Goal: Transaction & Acquisition: Purchase product/service

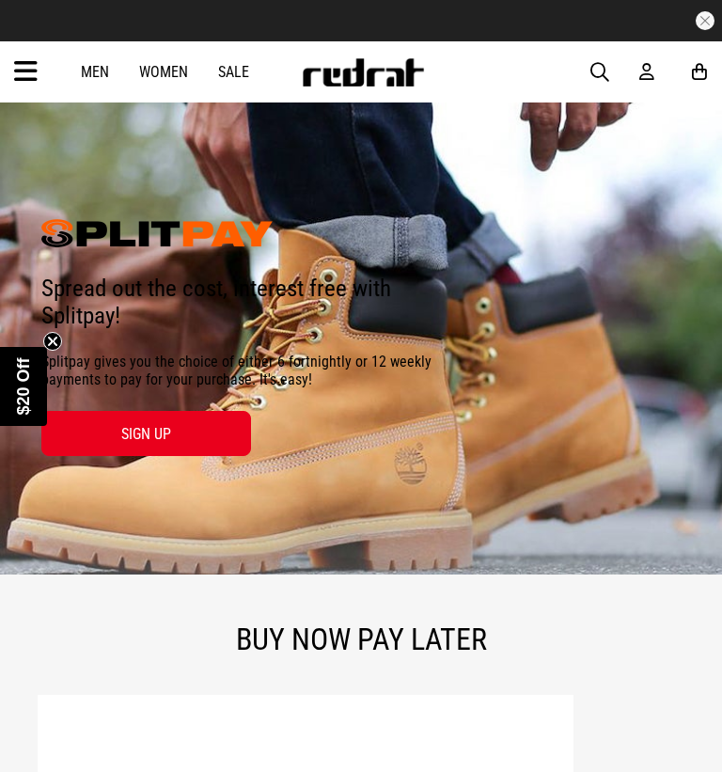
click at [33, 67] on icon at bounding box center [26, 71] width 24 height 31
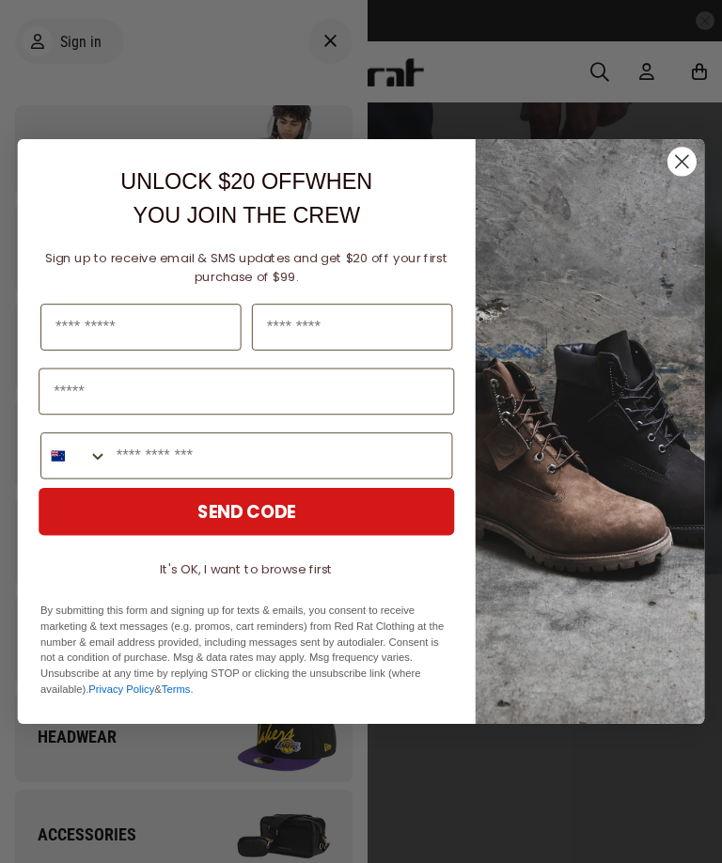
click at [690, 153] on circle "Close dialog" at bounding box center [682, 161] width 29 height 29
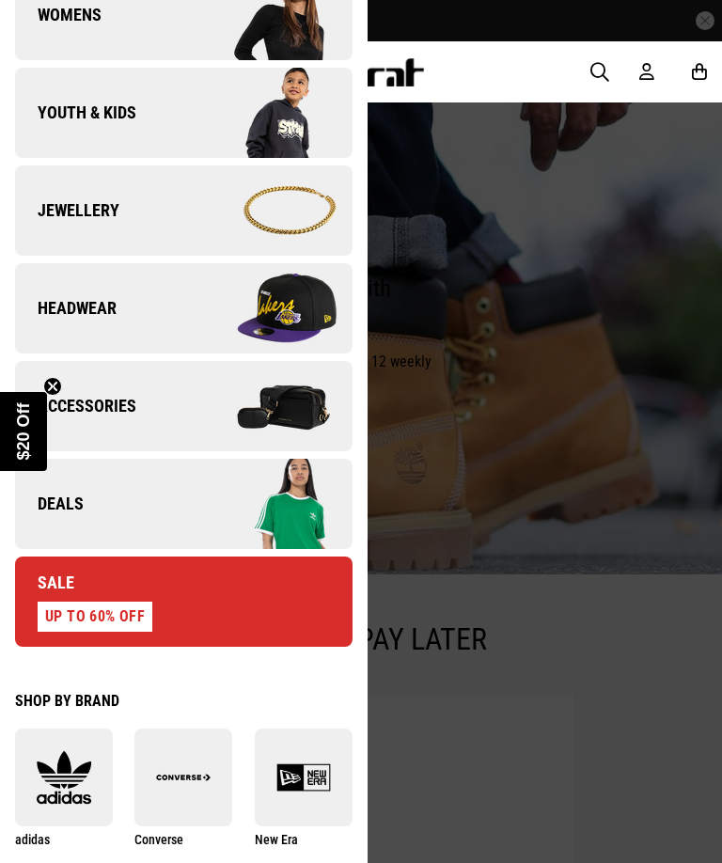
scroll to position [431, 0]
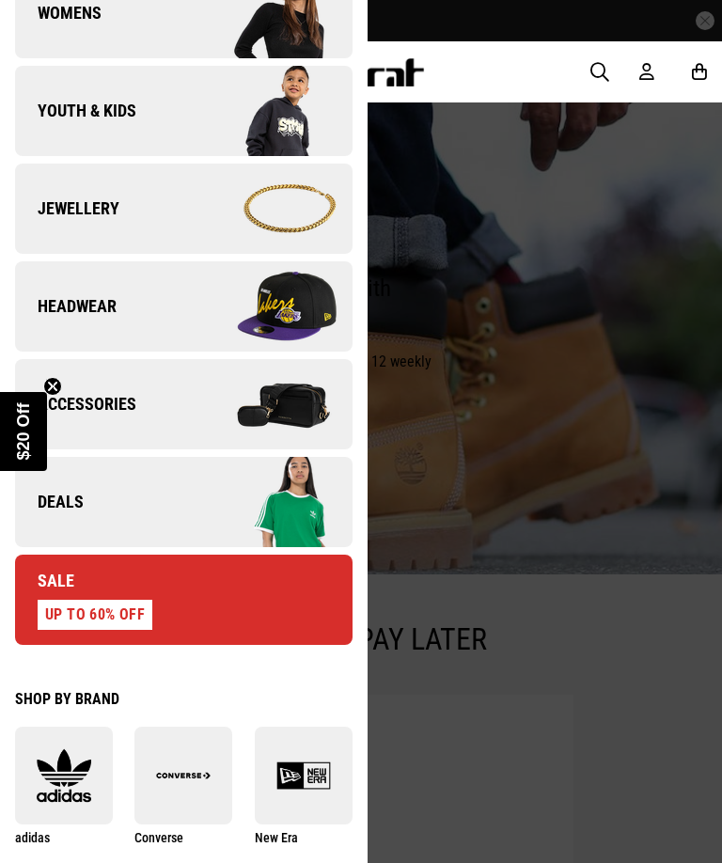
click at [134, 607] on div "UP TO 60% OFF" at bounding box center [95, 615] width 115 height 30
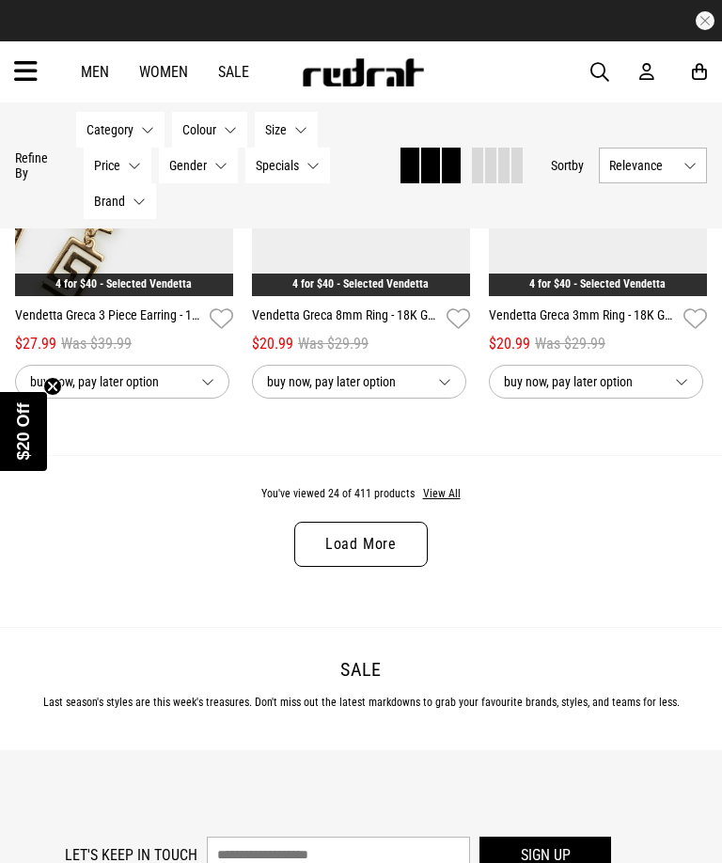
scroll to position [3518, 0]
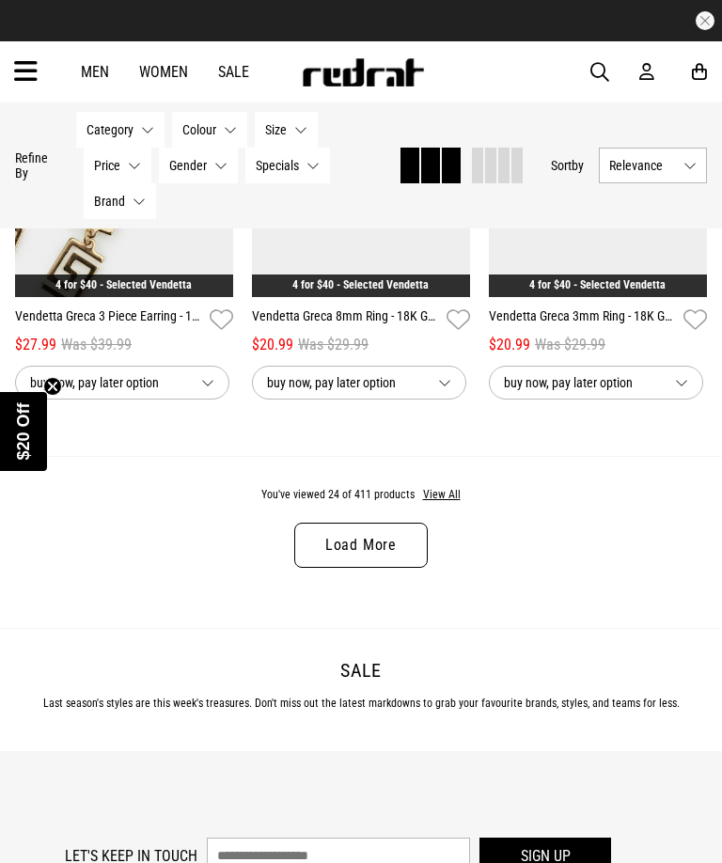
click at [397, 556] on link "Load More" at bounding box center [361, 545] width 134 height 45
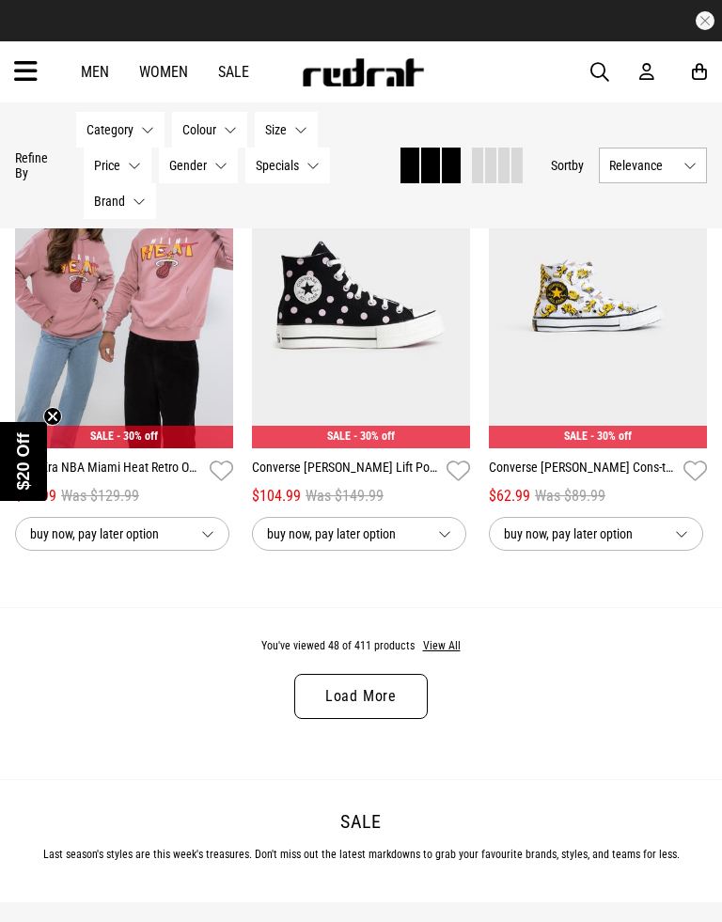
scroll to position [6949, 0]
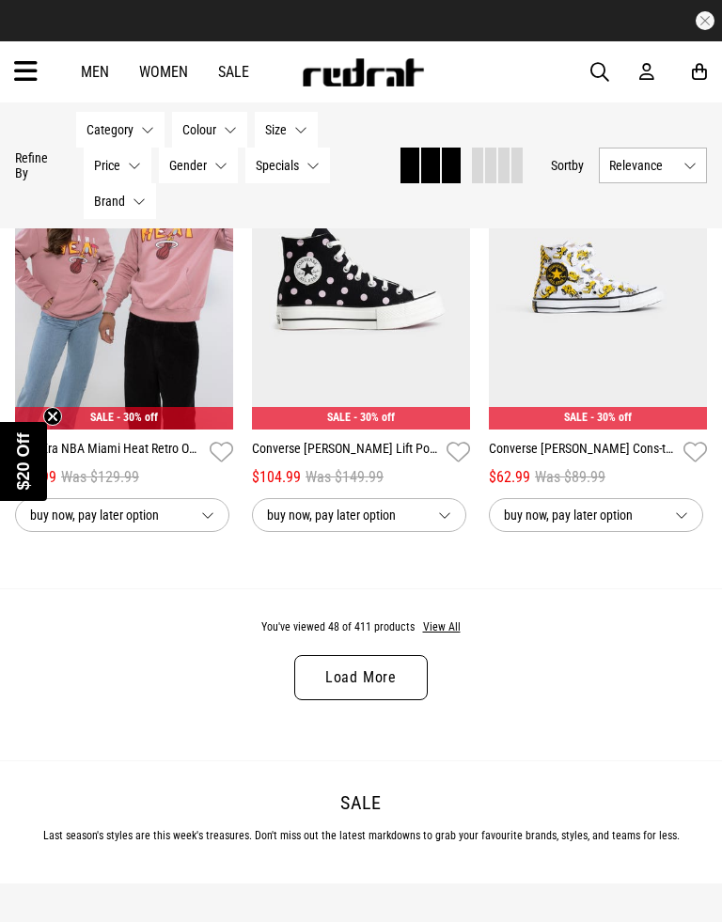
click at [386, 701] on link "Load More" at bounding box center [361, 677] width 134 height 45
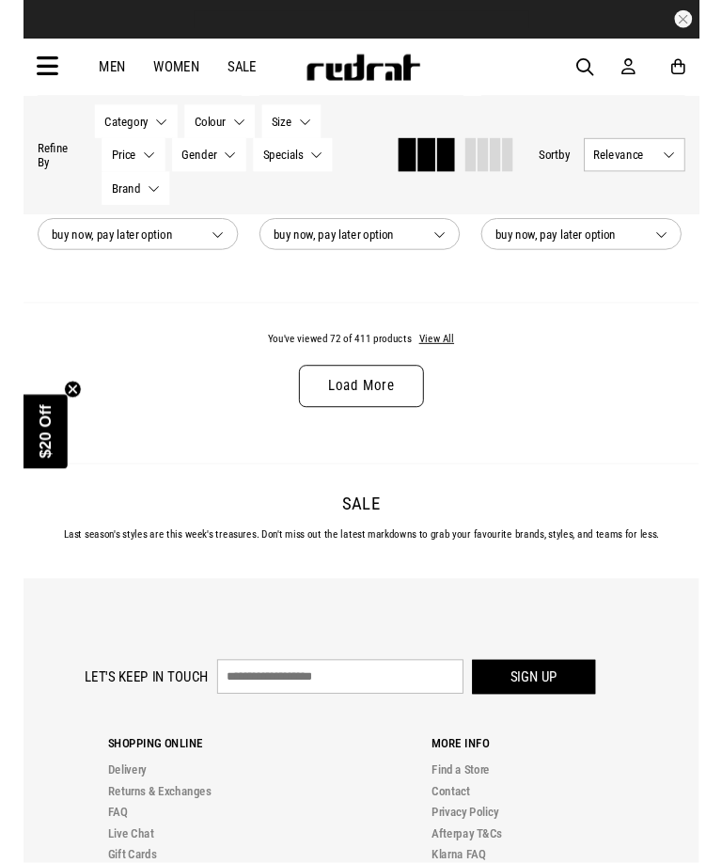
scroll to position [10760, 0]
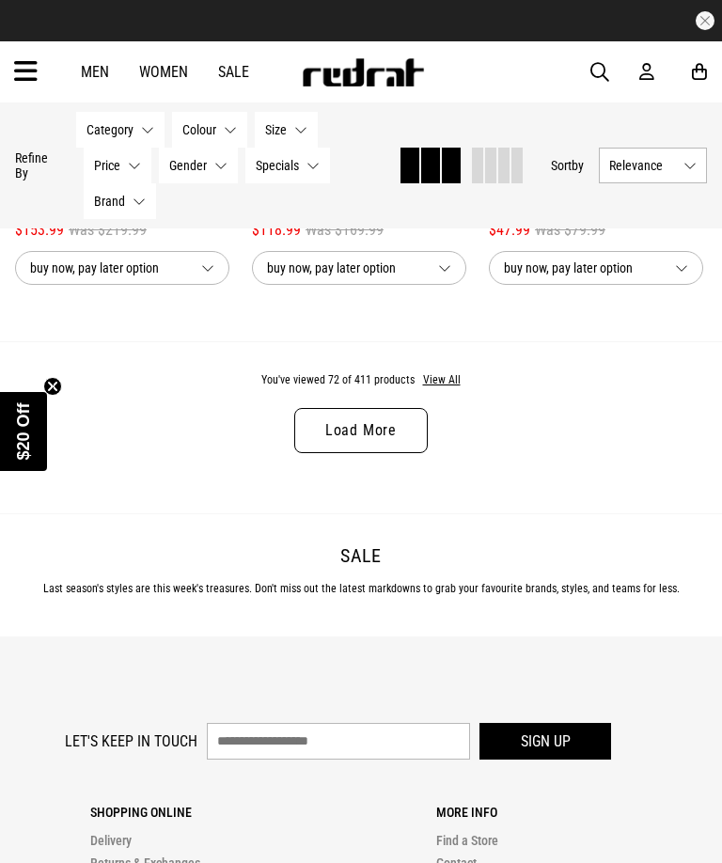
click at [395, 453] on link "Load More" at bounding box center [361, 430] width 134 height 45
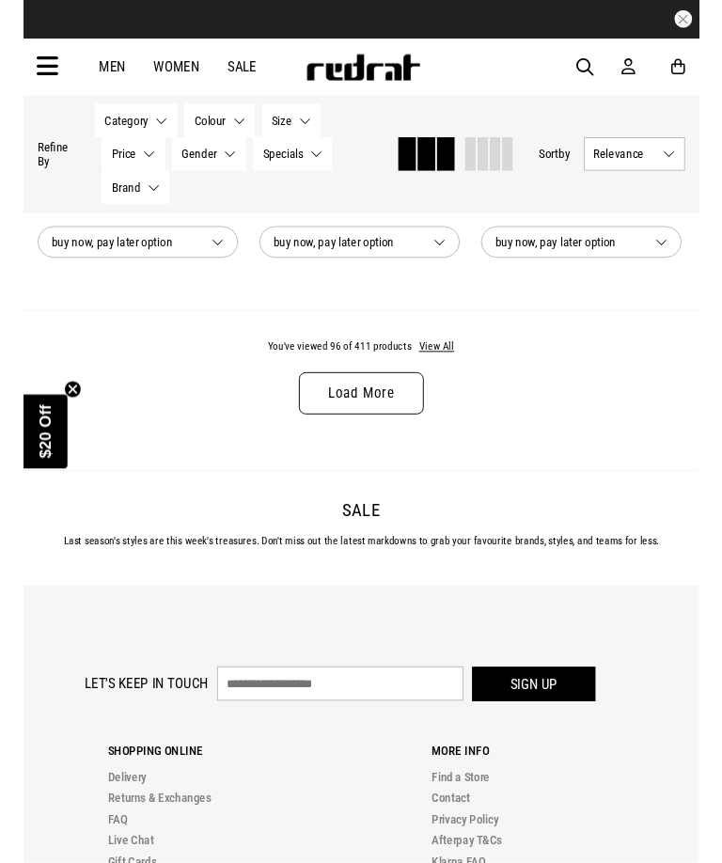
scroll to position [14331, 0]
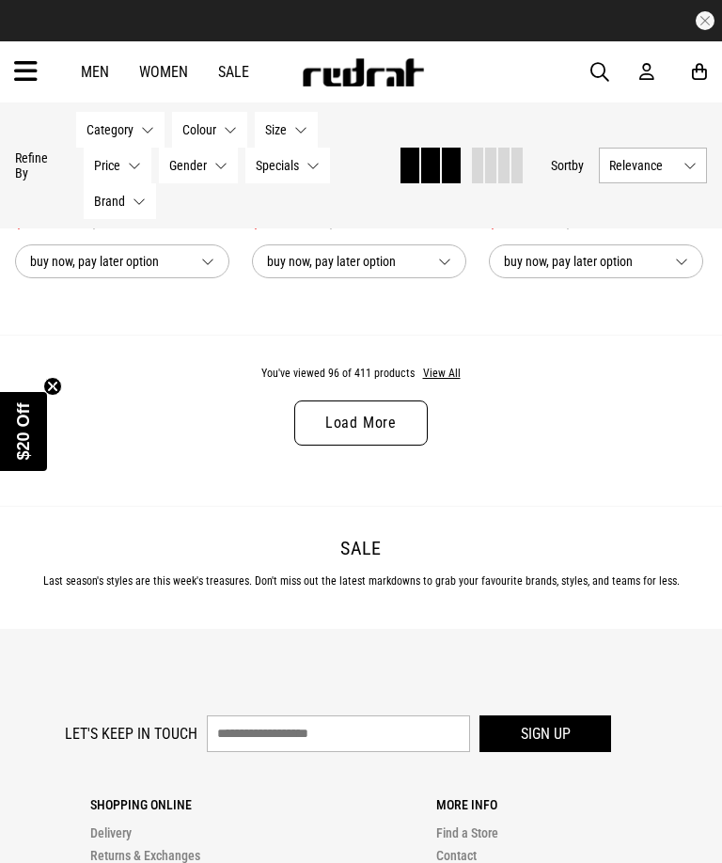
click at [394, 446] on link "Load More" at bounding box center [361, 423] width 134 height 45
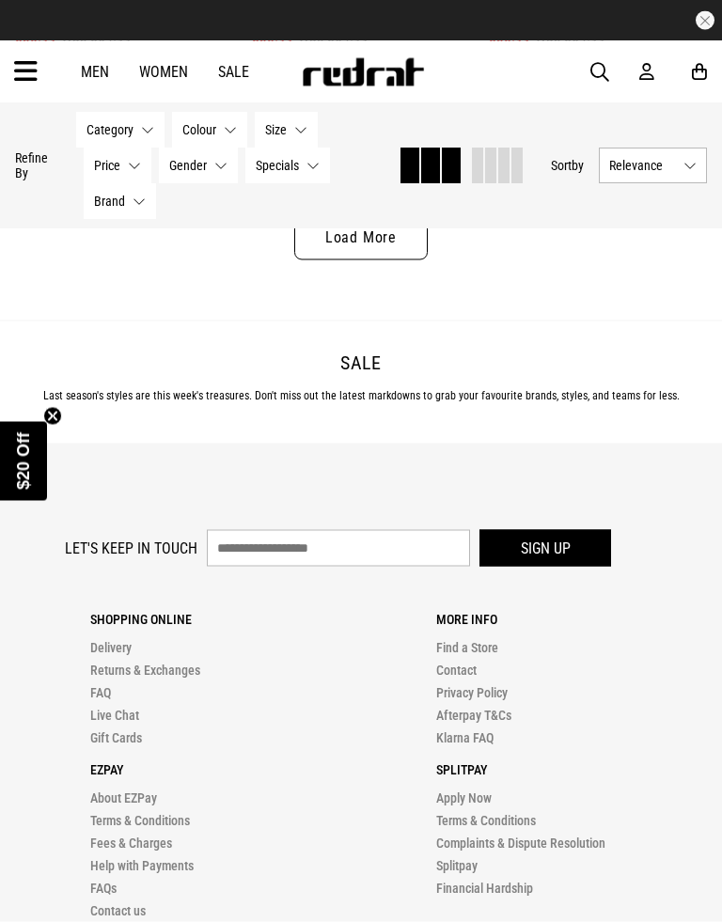
scroll to position [18121, 0]
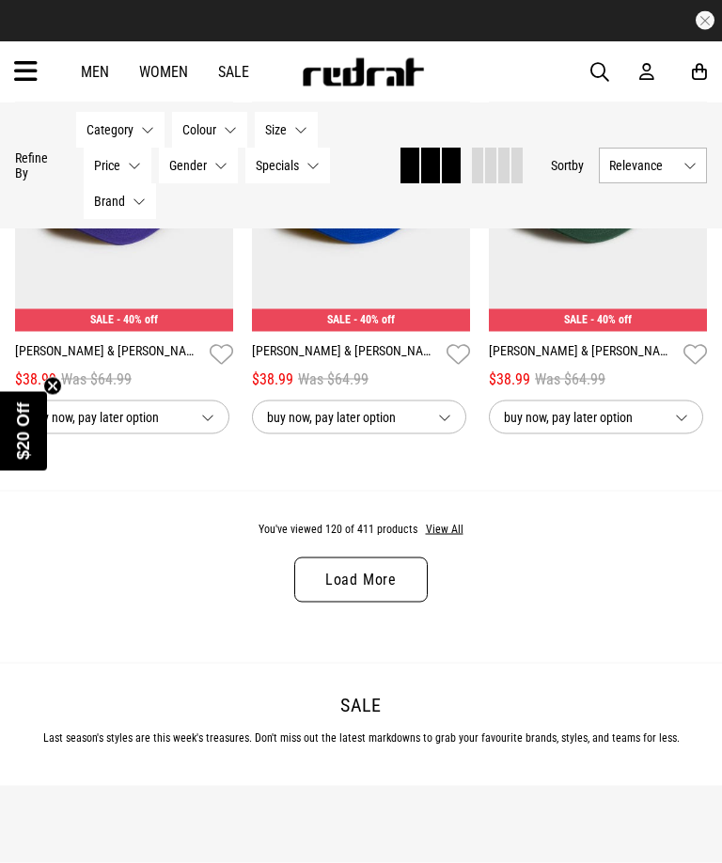
click at [392, 603] on link "Load More" at bounding box center [361, 580] width 134 height 45
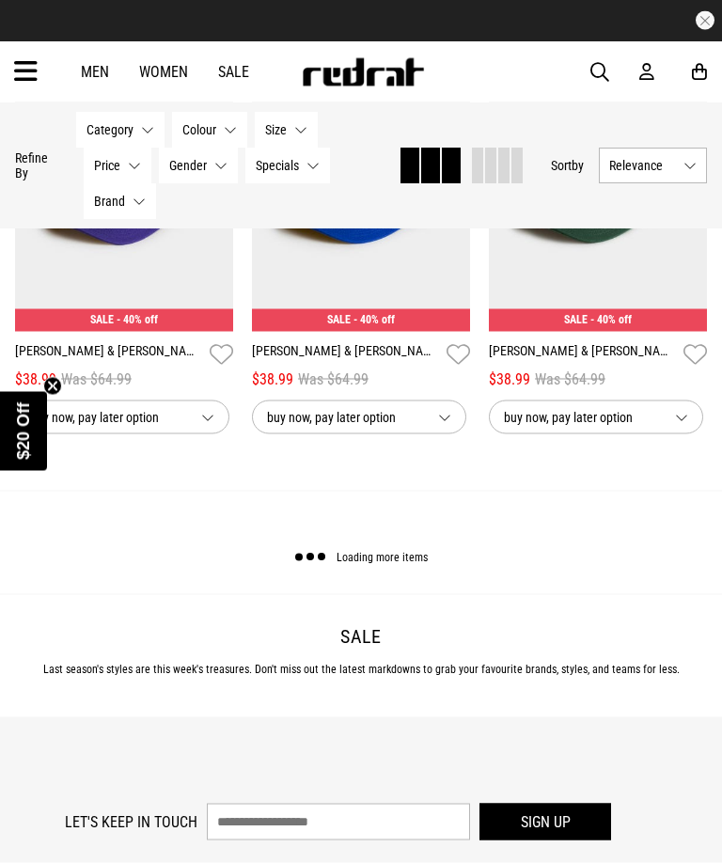
scroll to position [17739, 0]
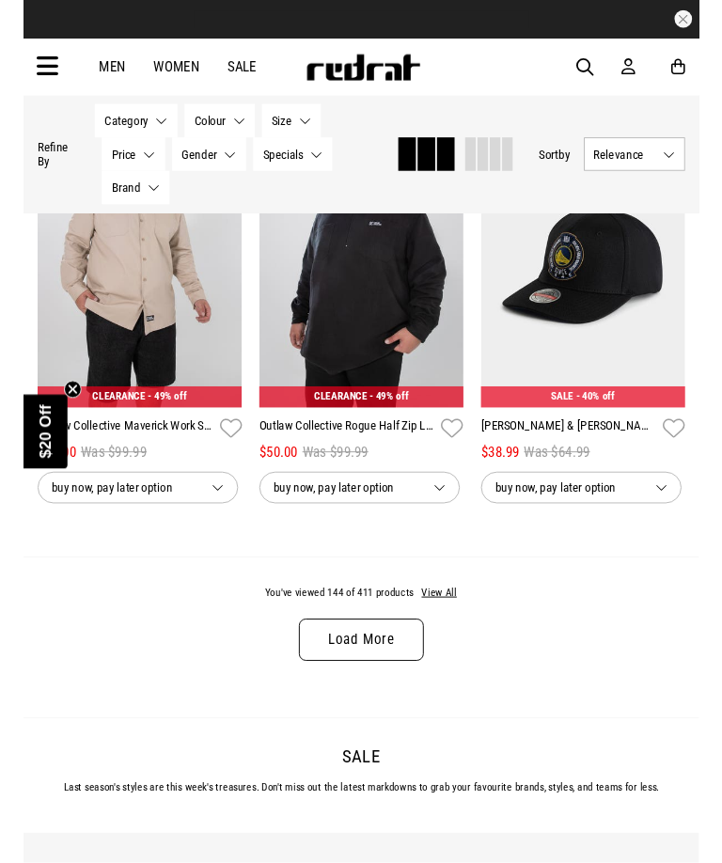
scroll to position [21198, 0]
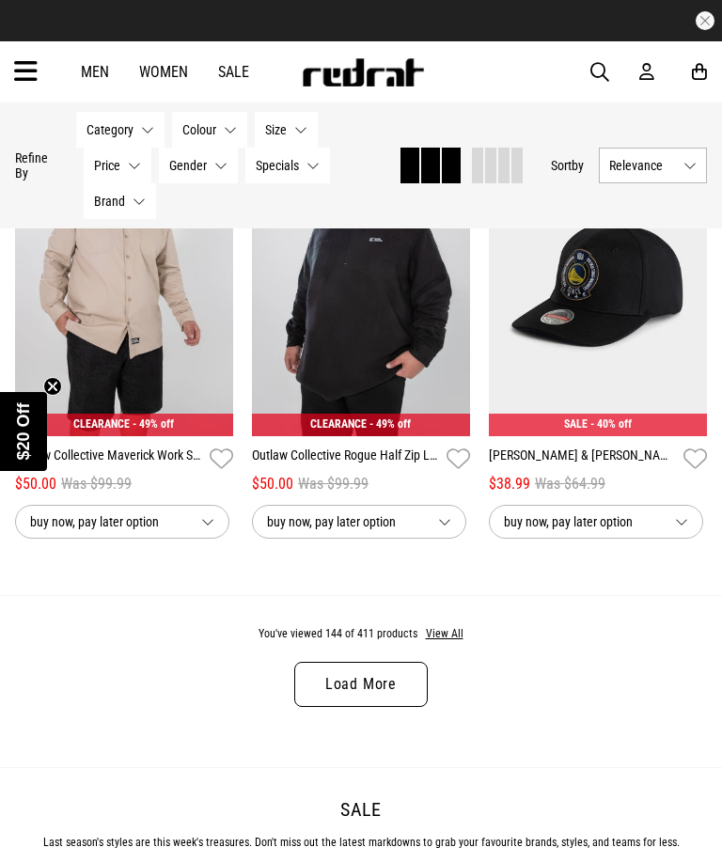
click at [367, 707] on link "Load More" at bounding box center [361, 684] width 134 height 45
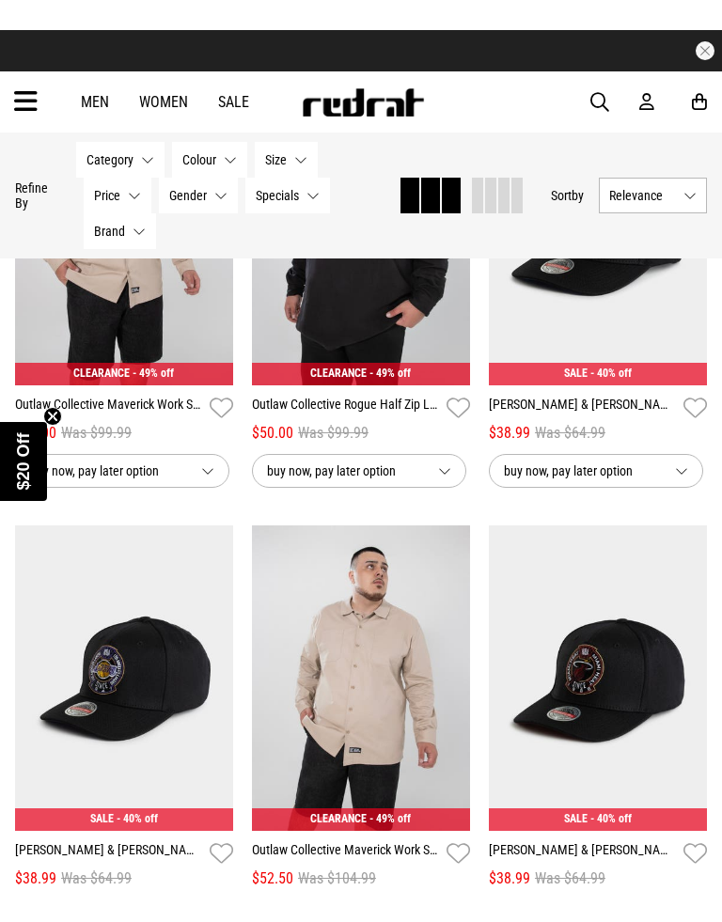
scroll to position [21690, 0]
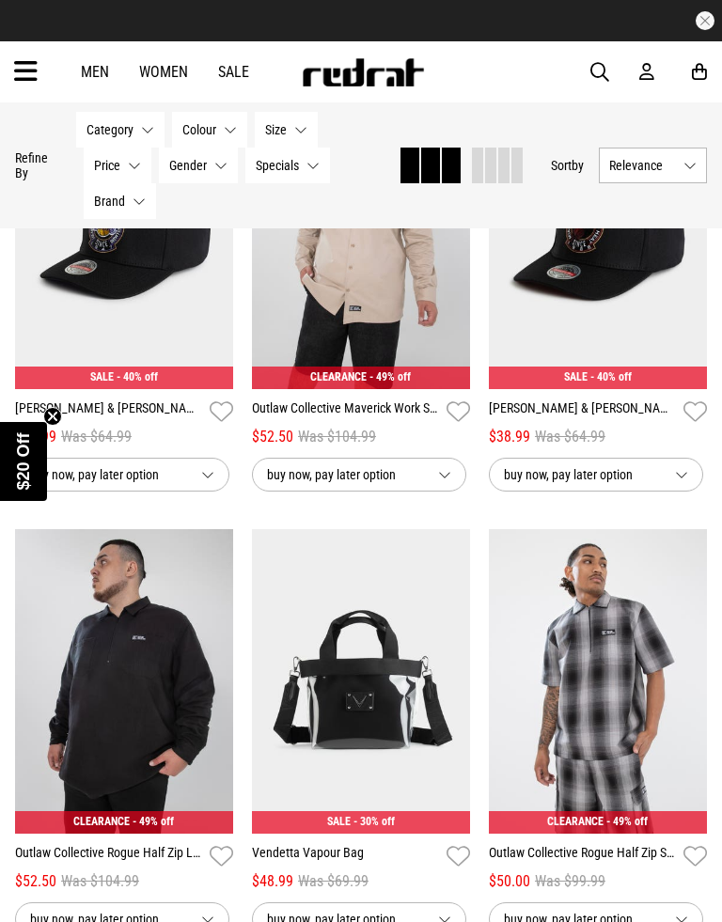
click at [410, 486] on span "buy now, pay later option" at bounding box center [345, 475] width 156 height 23
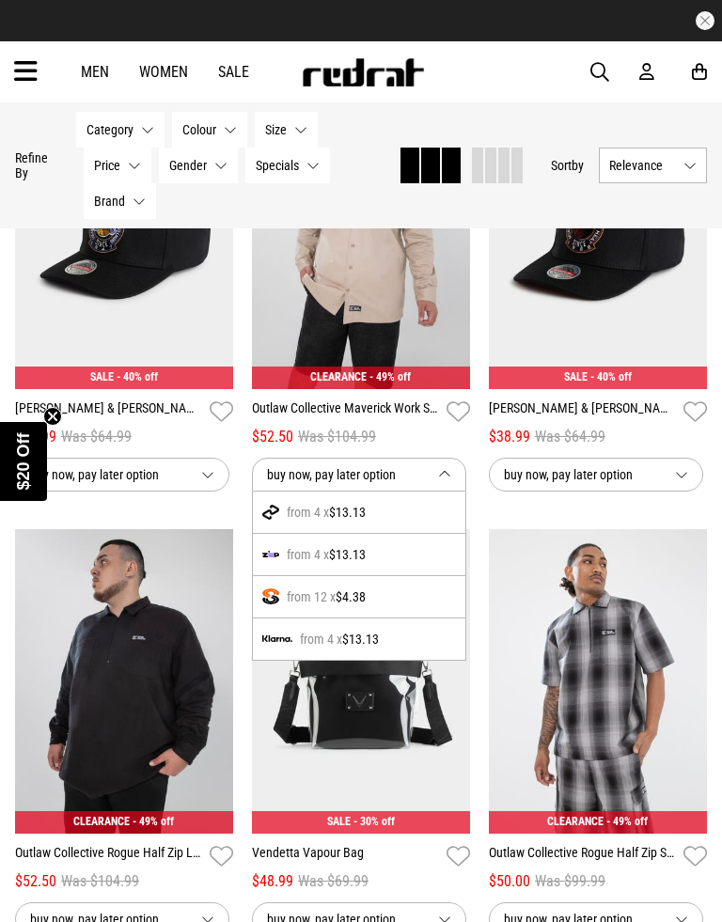
click at [338, 524] on span "$13.13" at bounding box center [347, 512] width 37 height 23
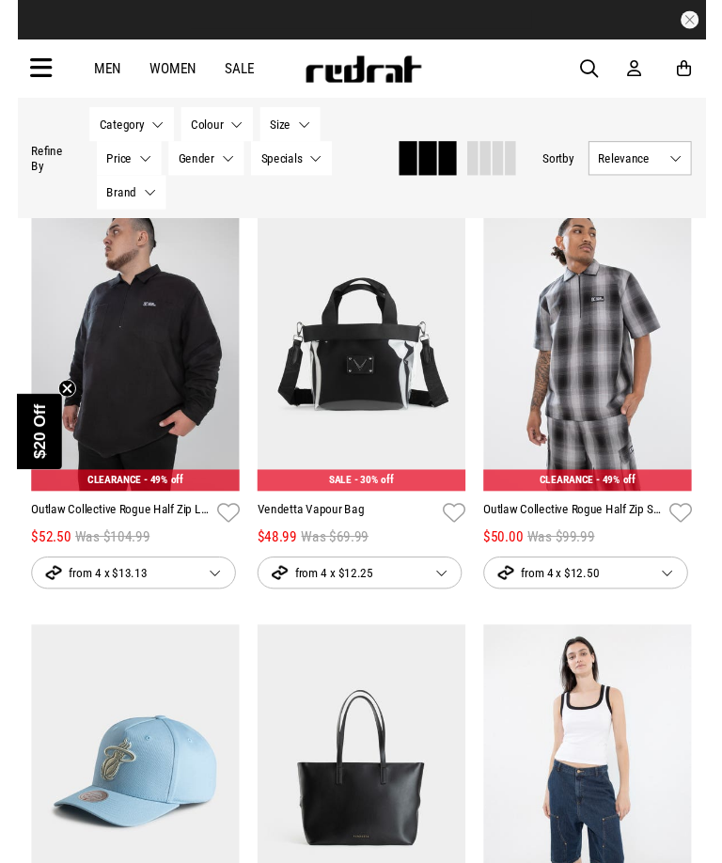
scroll to position [22570, 0]
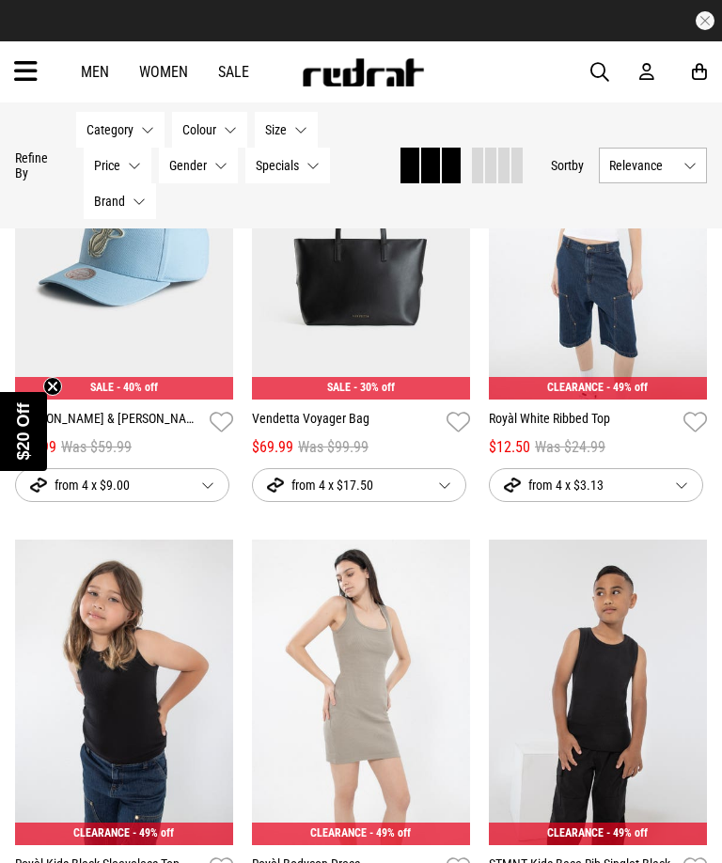
click at [228, 436] on icon "button" at bounding box center [222, 422] width 24 height 27
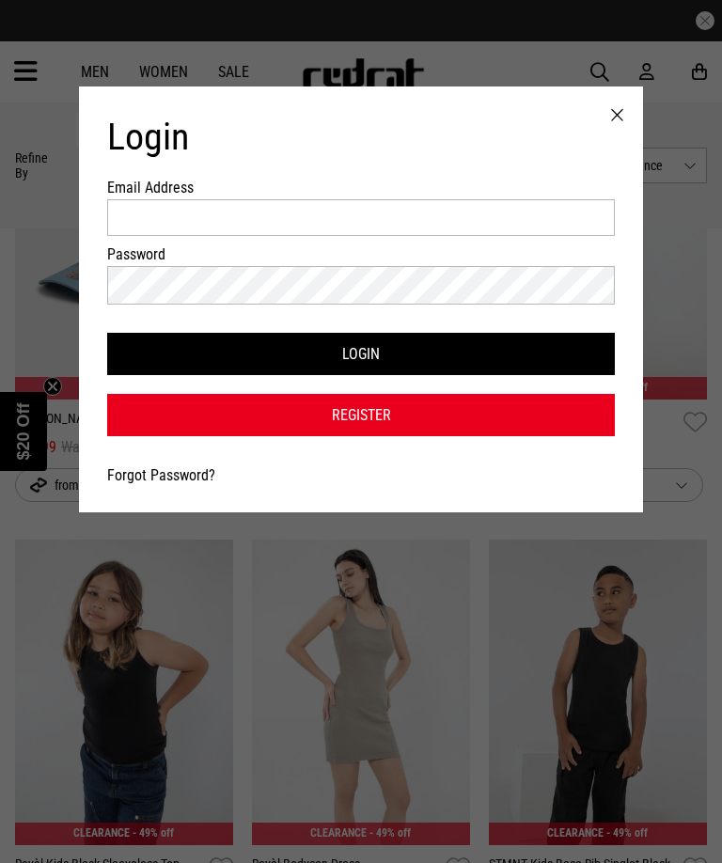
click at [622, 116] on div at bounding box center [617, 116] width 52 height 58
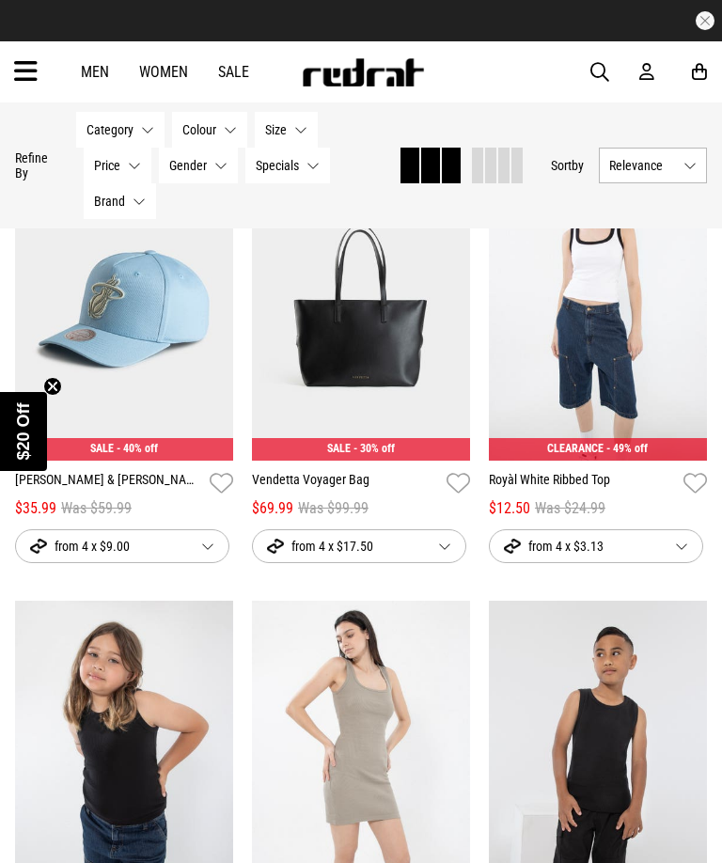
scroll to position [22508, 0]
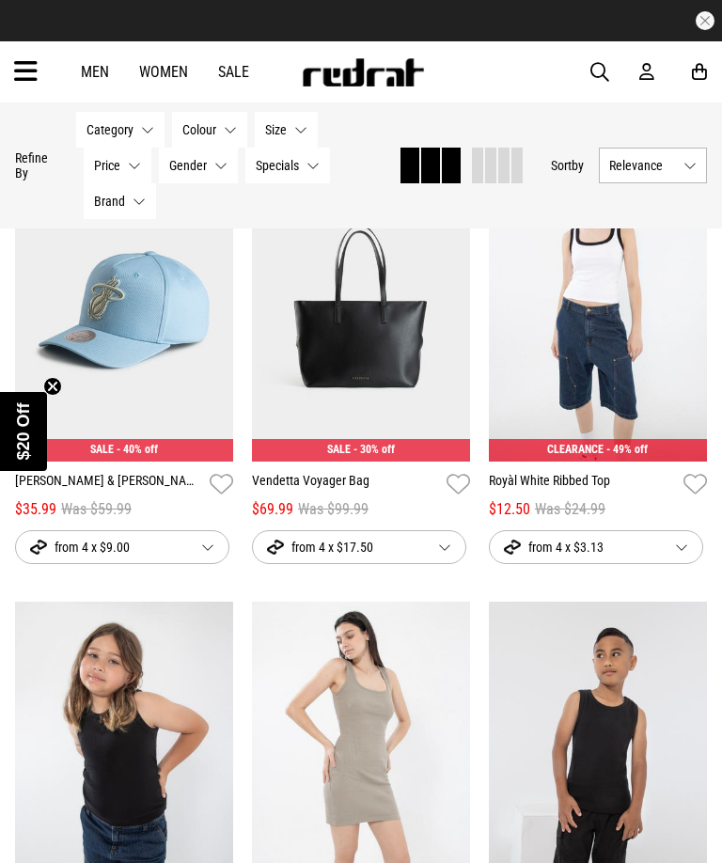
click at [158, 400] on img at bounding box center [124, 309] width 218 height 306
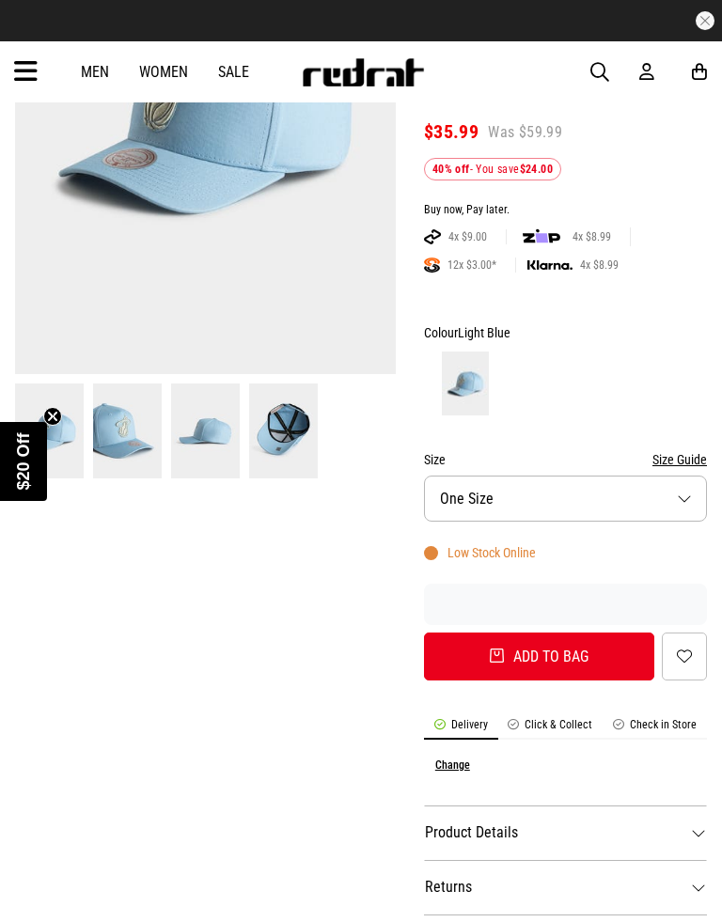
click at [536, 633] on button "Add to bag" at bounding box center [539, 657] width 230 height 48
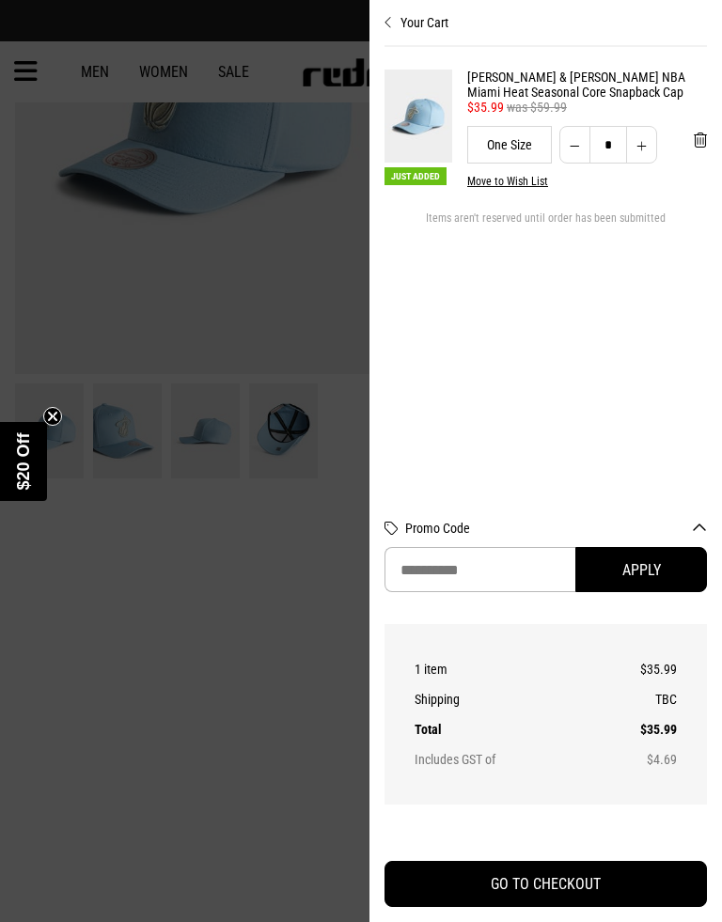
click at [166, 703] on div at bounding box center [361, 461] width 722 height 922
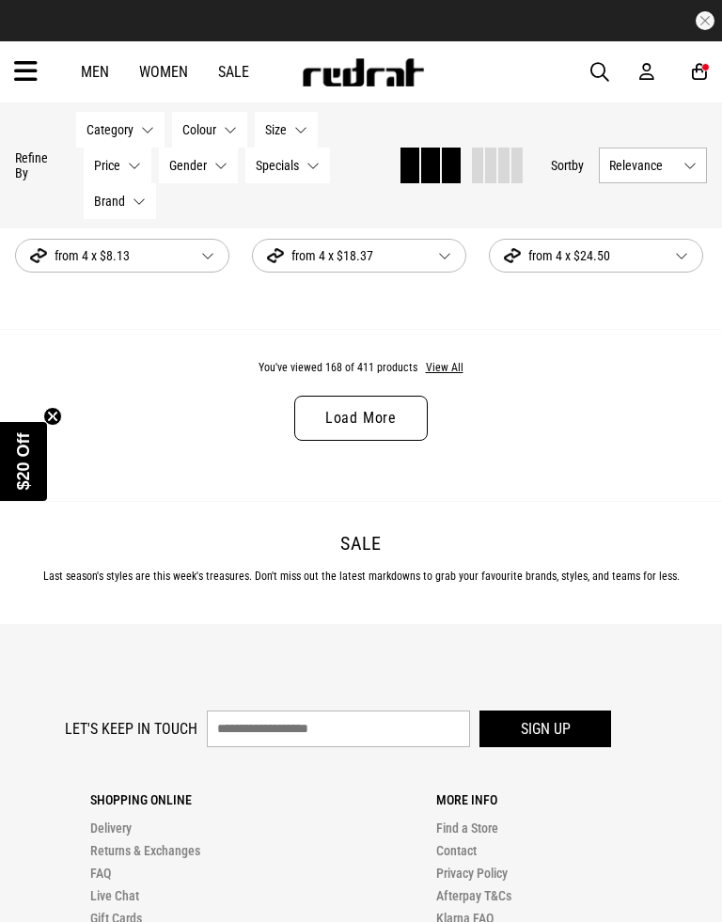
scroll to position [3731, 0]
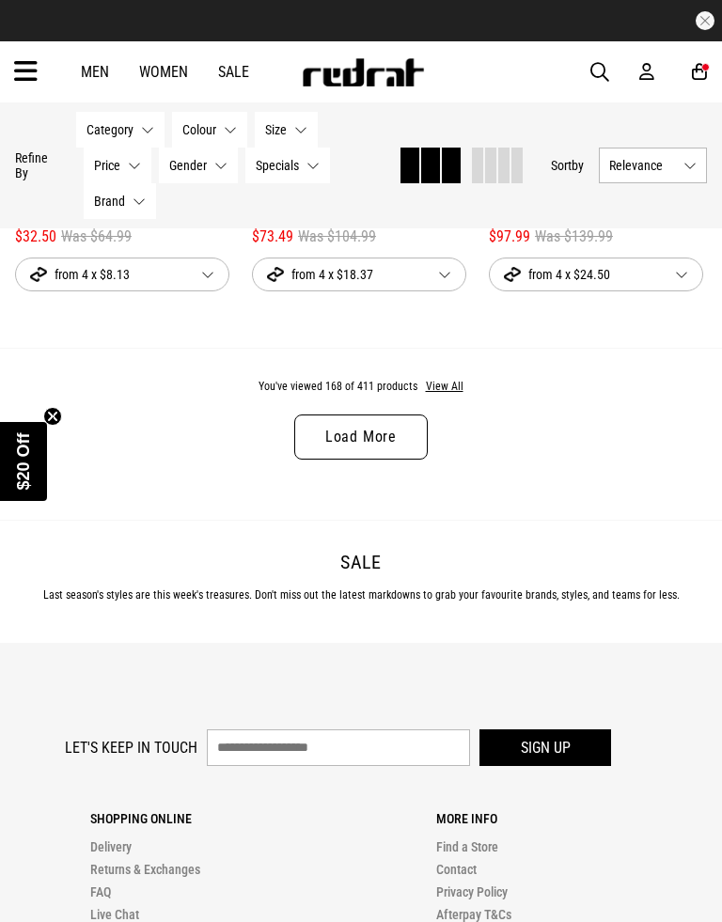
click at [387, 460] on link "Load More" at bounding box center [361, 437] width 134 height 45
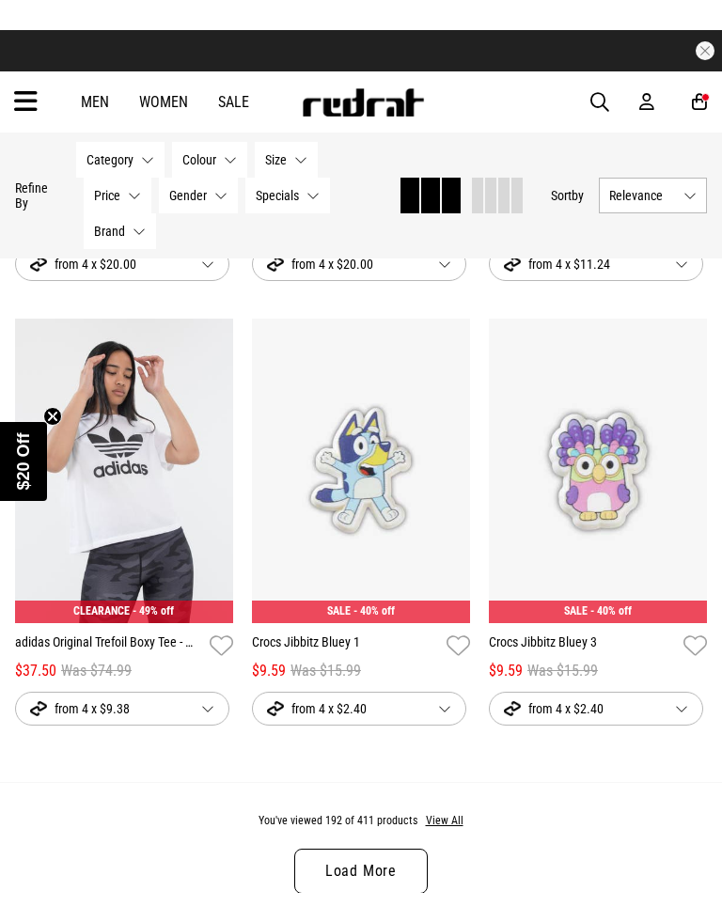
scroll to position [7031, 0]
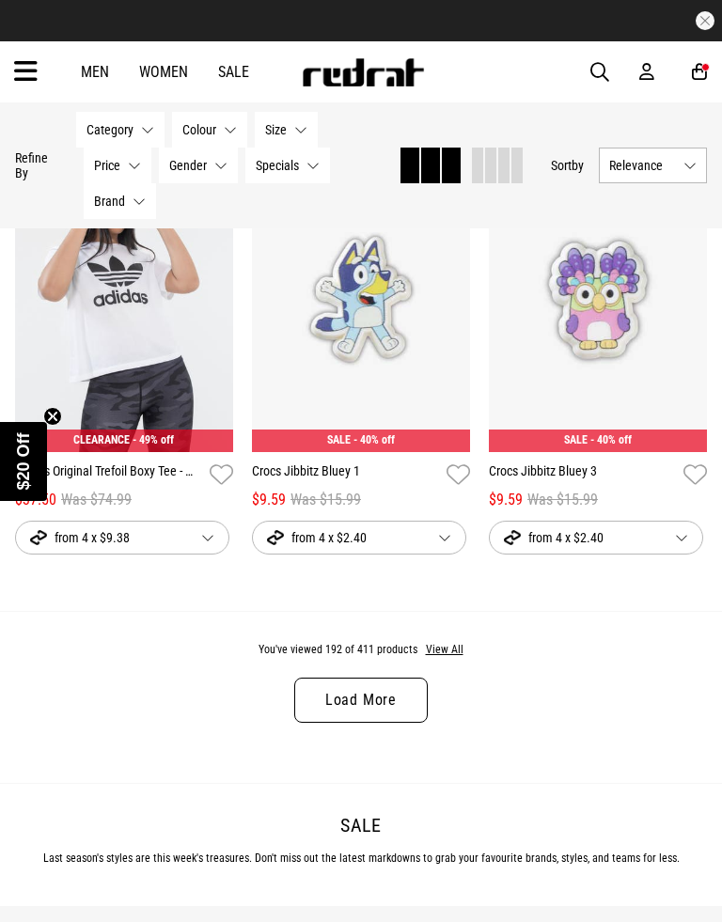
click at [372, 723] on link "Load More" at bounding box center [361, 700] width 134 height 45
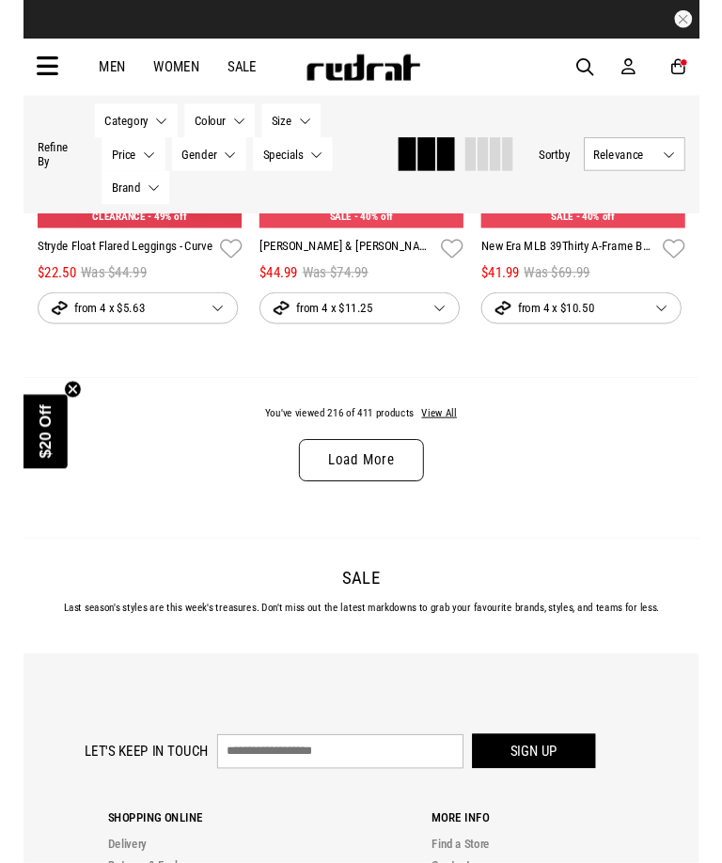
scroll to position [10792, 0]
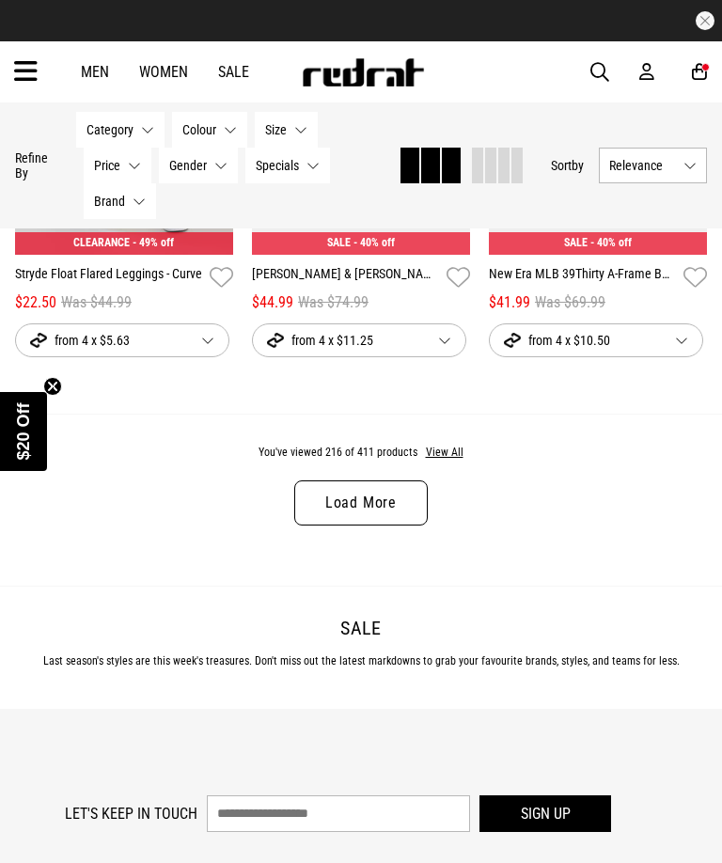
click at [388, 526] on link "Load More" at bounding box center [361, 502] width 134 height 45
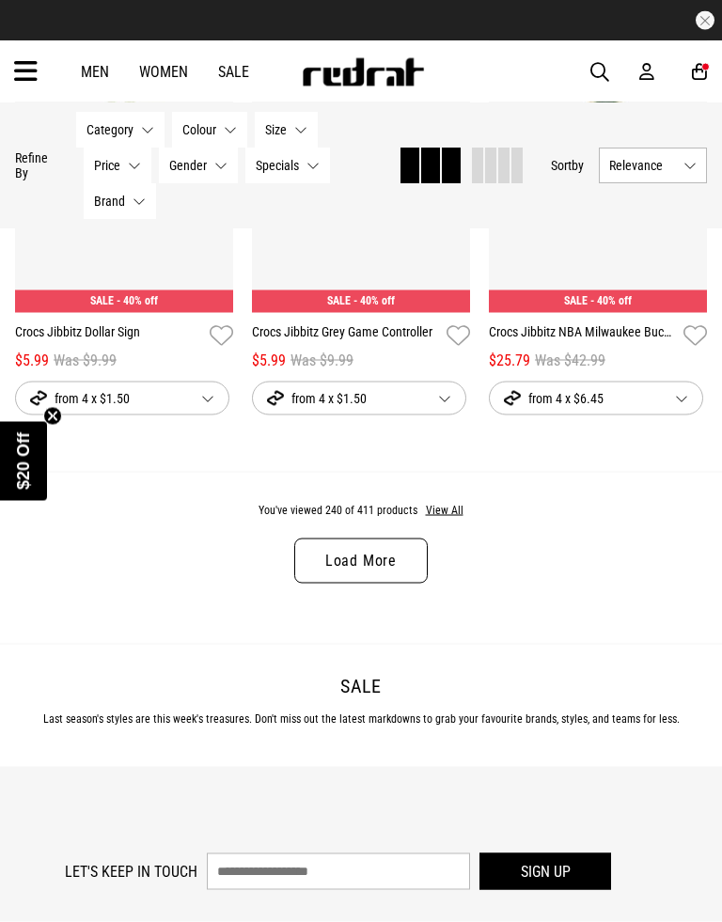
scroll to position [14299, 0]
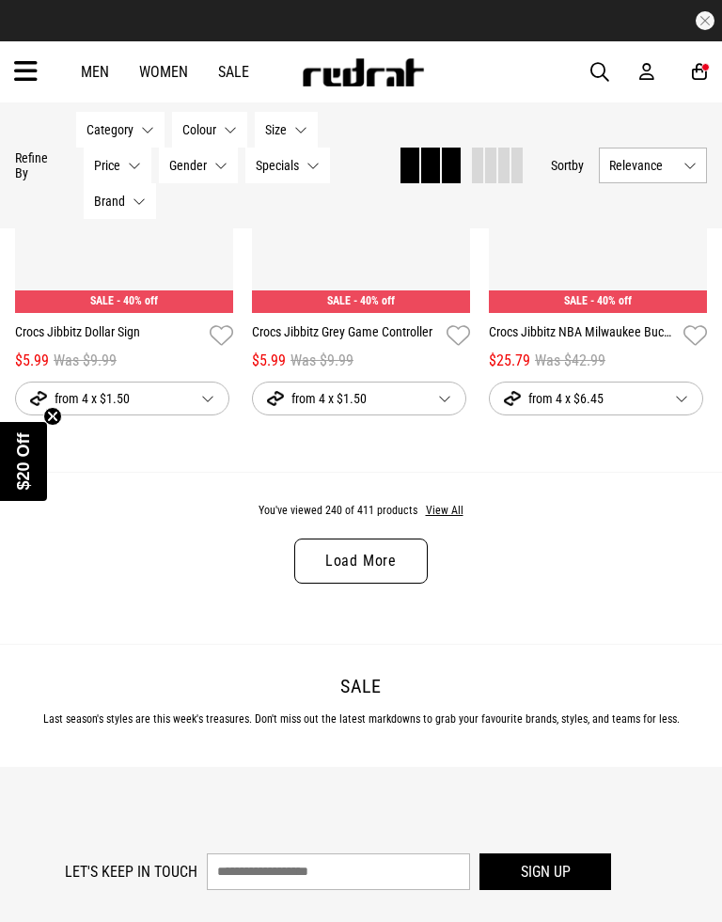
click at [380, 584] on link "Load More" at bounding box center [361, 561] width 134 height 45
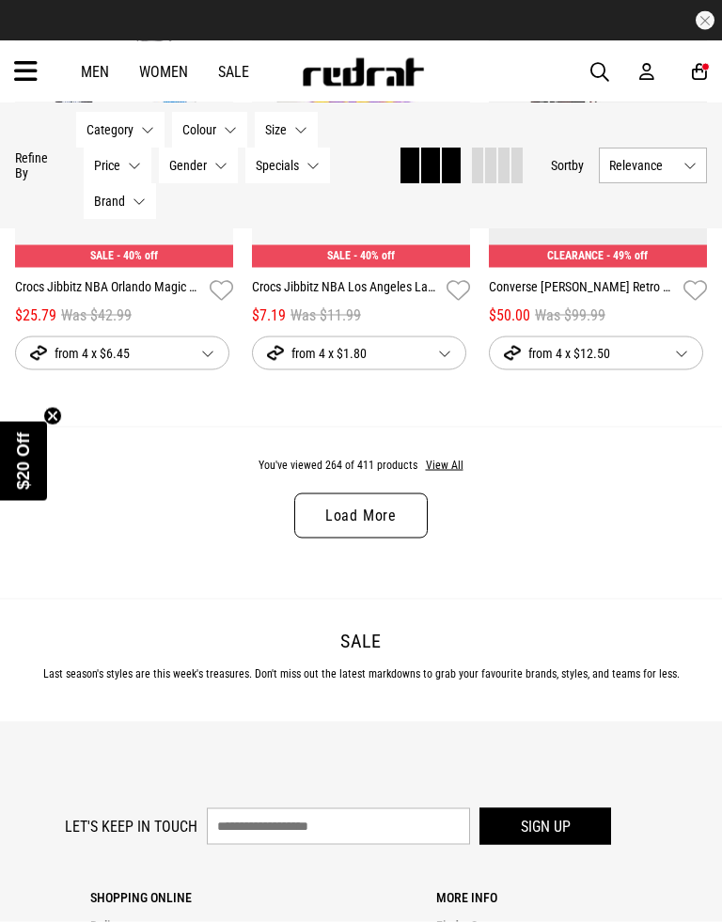
scroll to position [17910, 0]
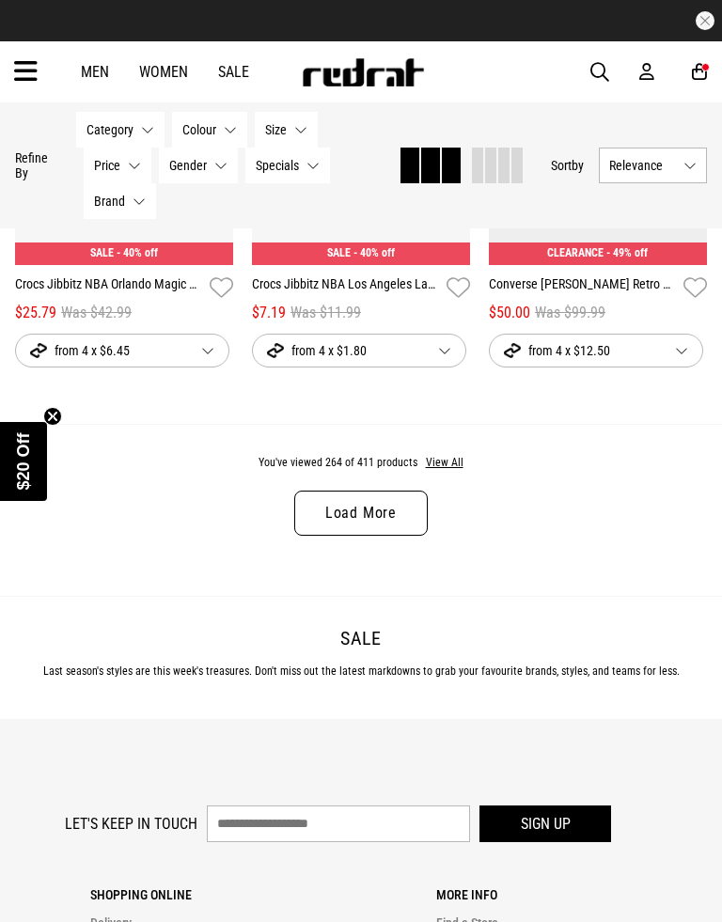
click at [374, 536] on link "Load More" at bounding box center [361, 513] width 134 height 45
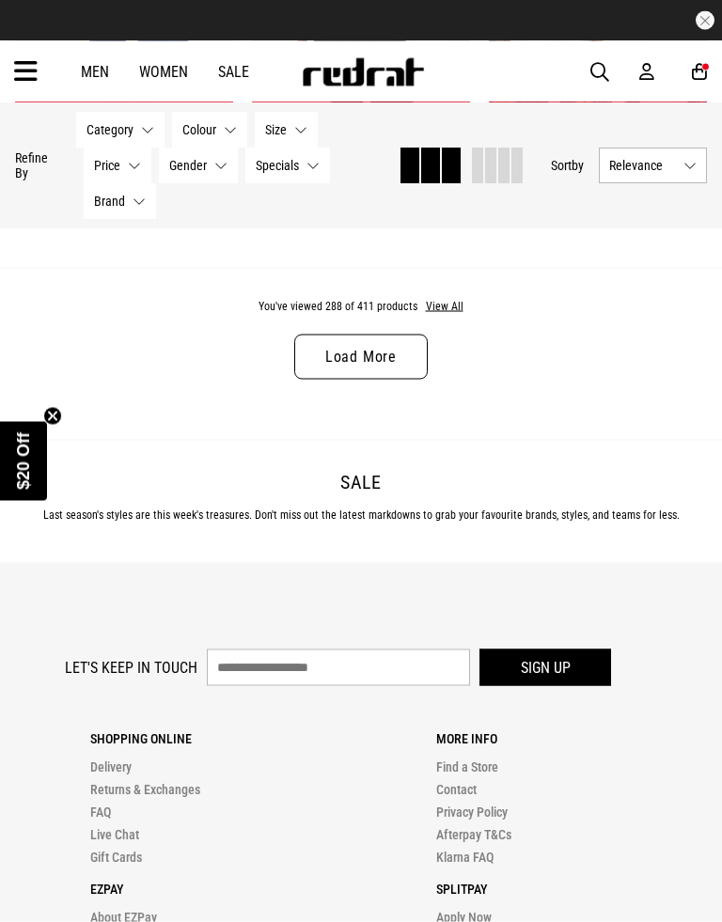
scroll to position [21635, 0]
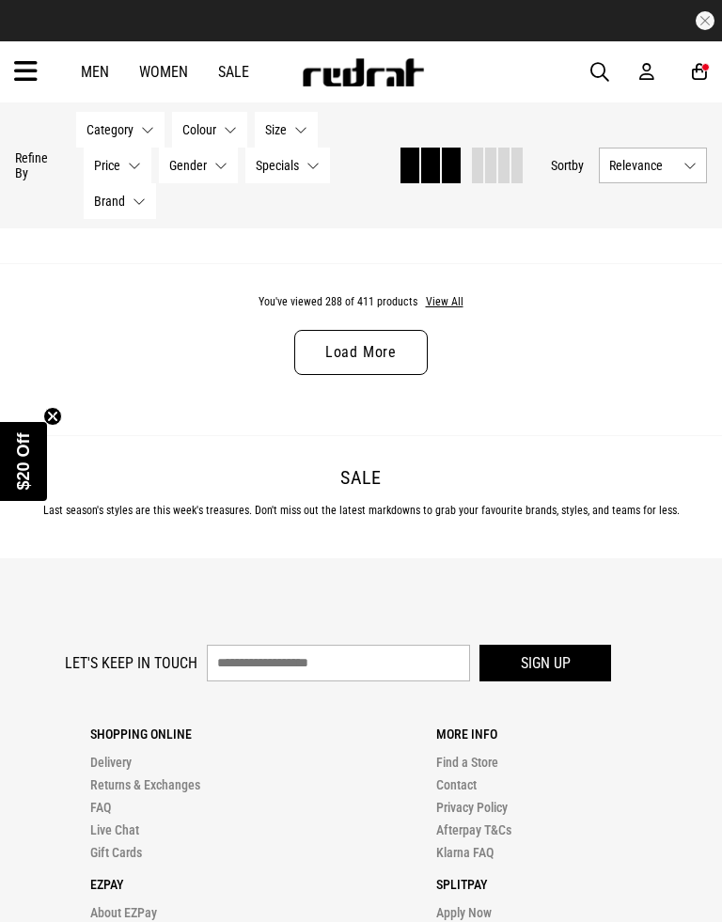
click at [380, 375] on link "Load More" at bounding box center [361, 352] width 134 height 45
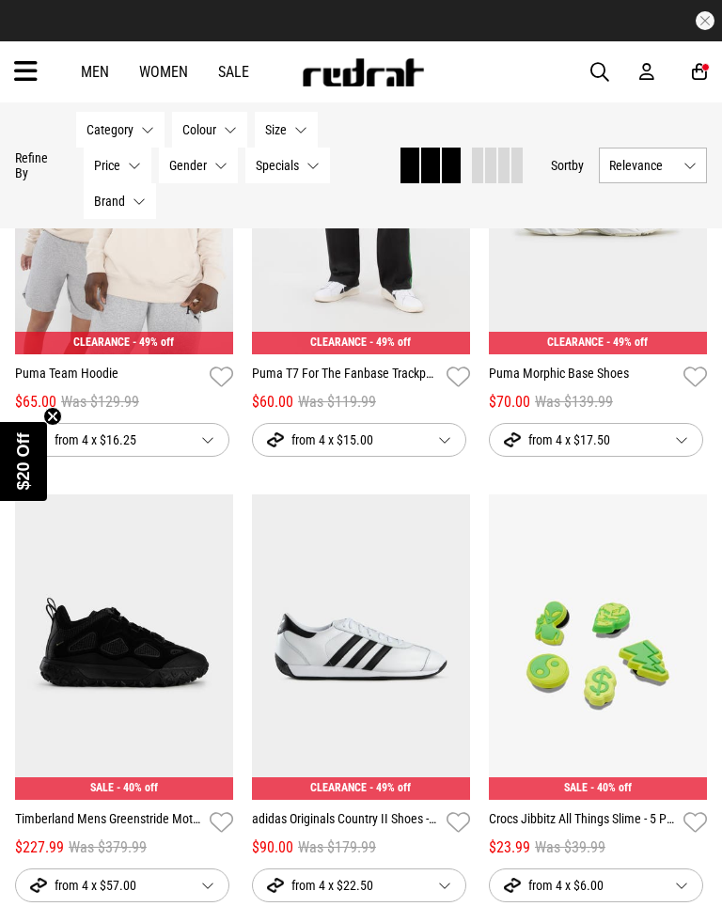
scroll to position [24798, 0]
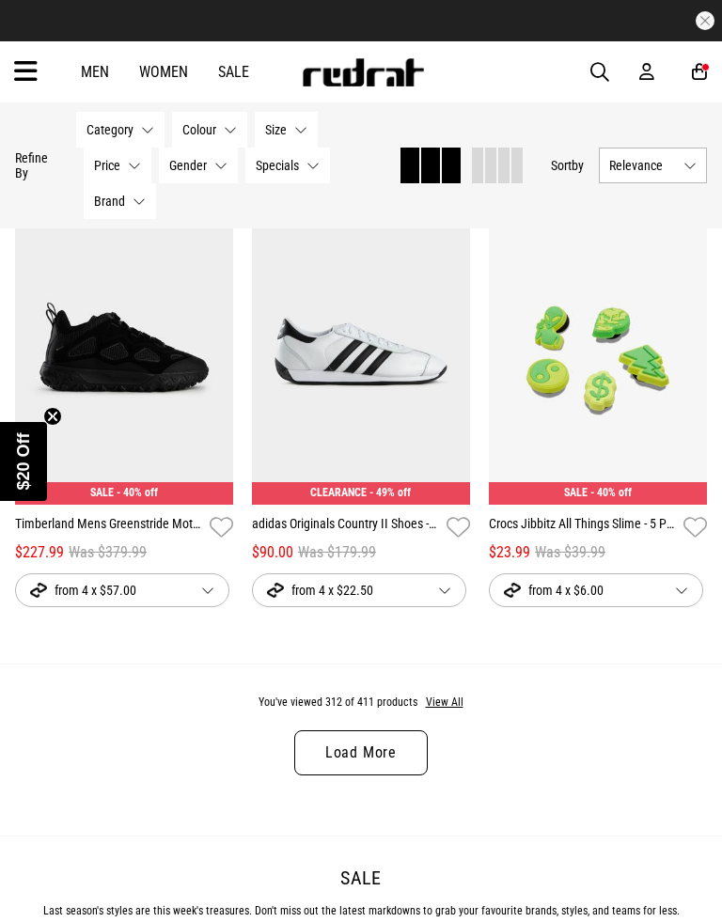
click at [387, 776] on link "Load More" at bounding box center [361, 753] width 134 height 45
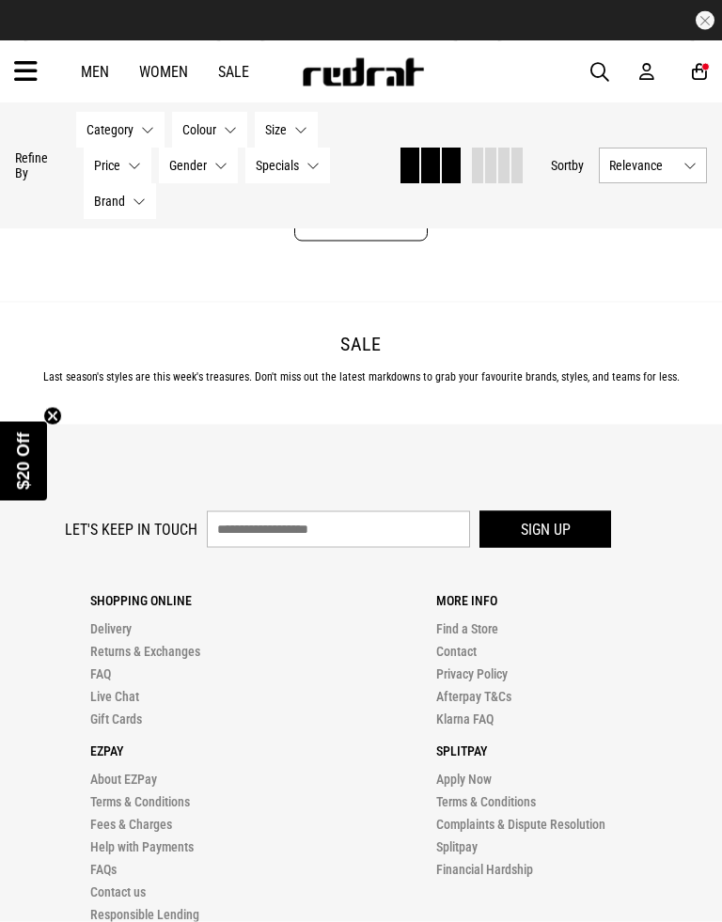
scroll to position [28833, 0]
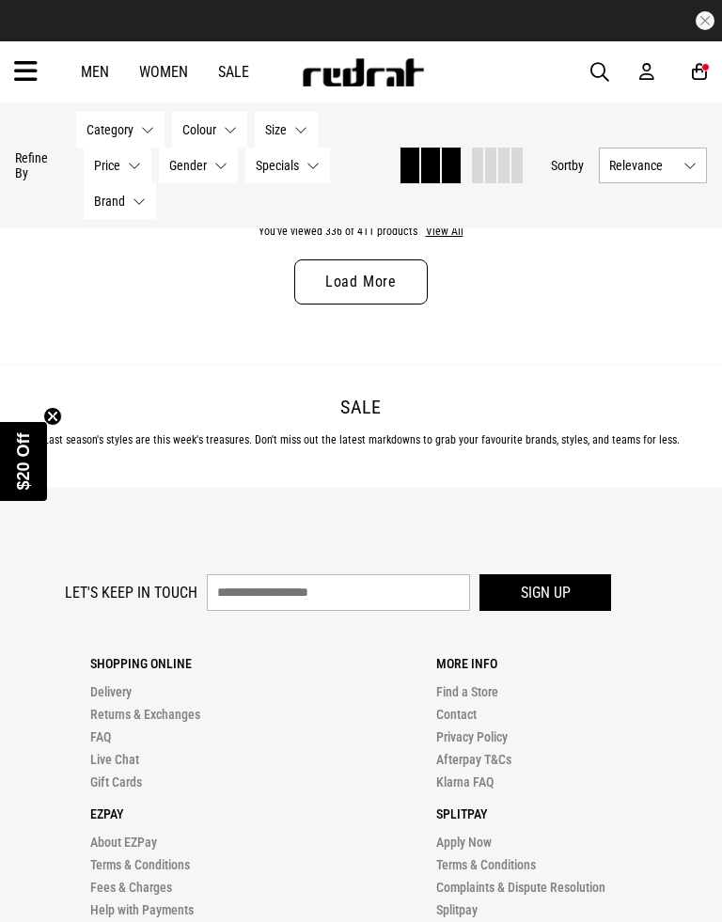
click at [394, 305] on link "Load More" at bounding box center [361, 282] width 134 height 45
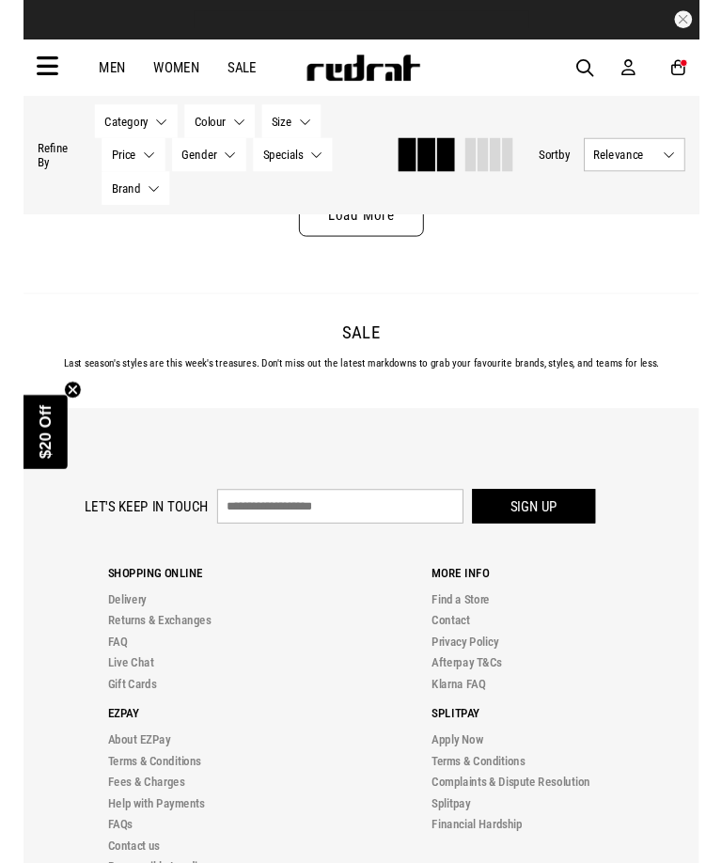
scroll to position [32375, 0]
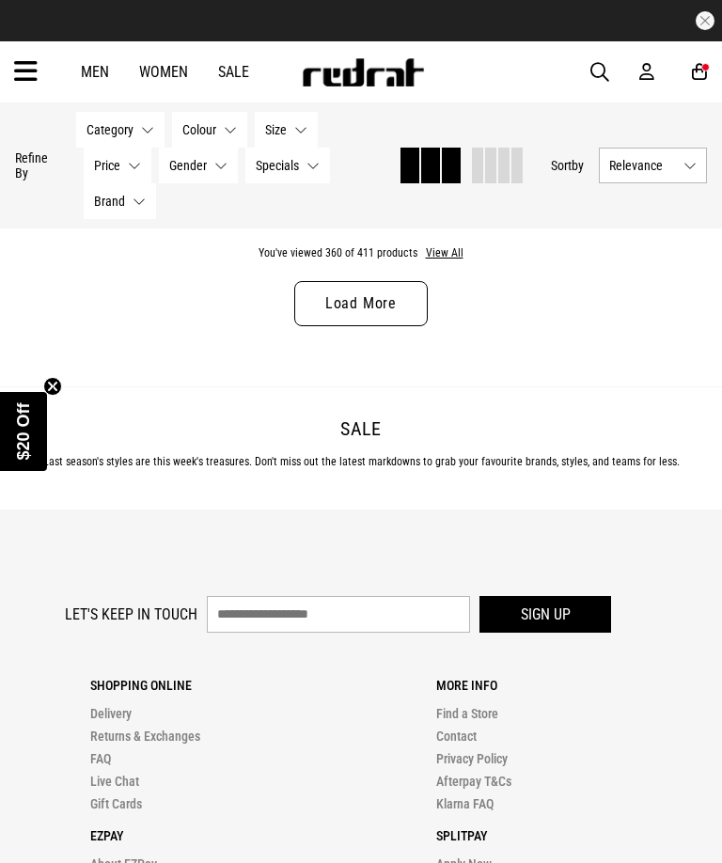
click at [385, 326] on link "Load More" at bounding box center [361, 303] width 134 height 45
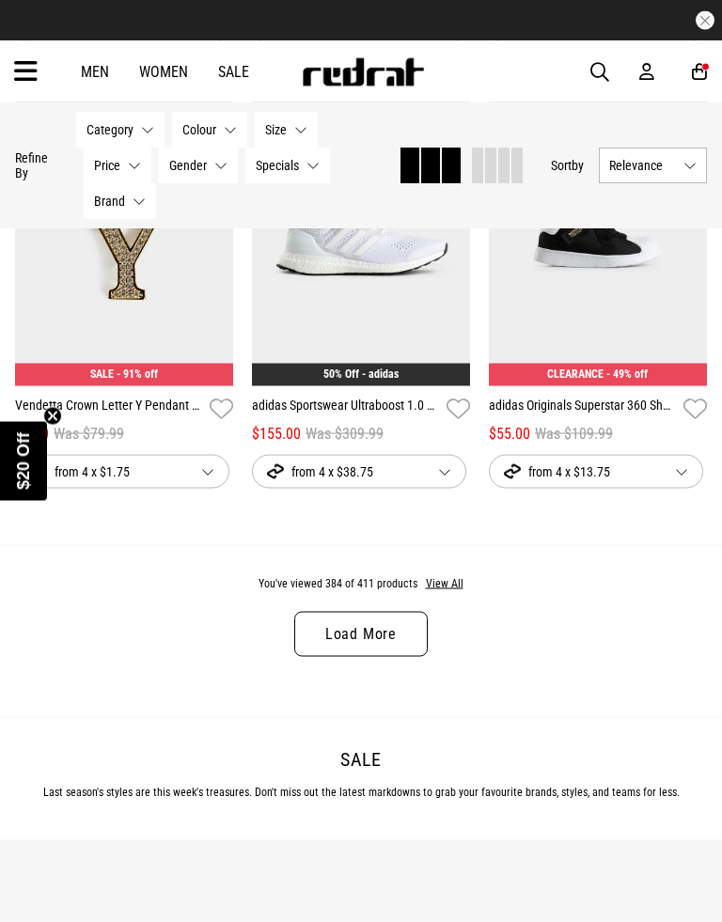
scroll to position [35608, 0]
click at [384, 656] on link "Load More" at bounding box center [361, 633] width 134 height 45
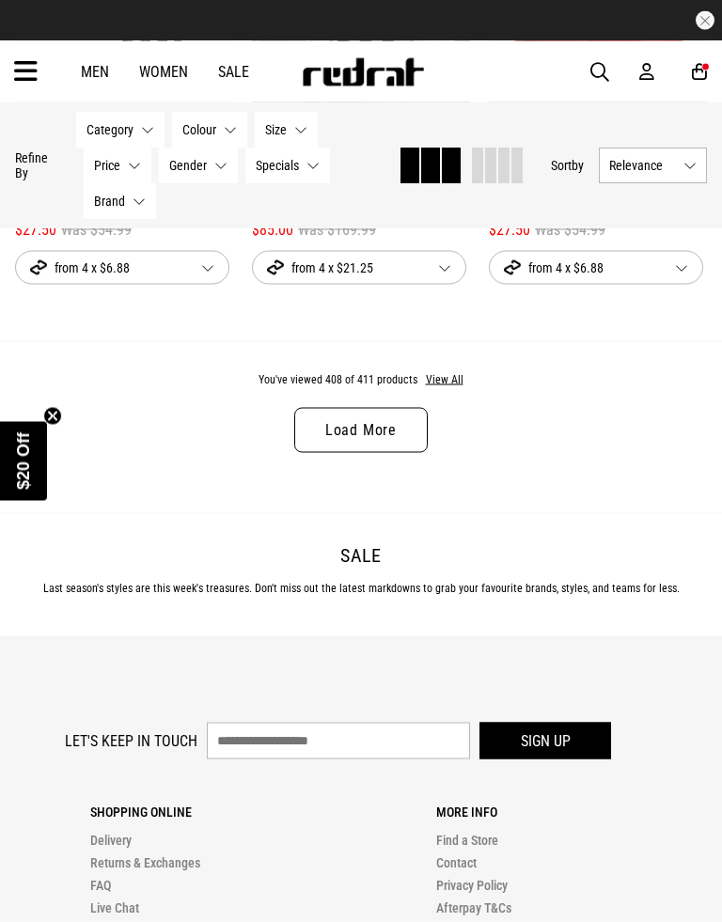
scroll to position [39382, 0]
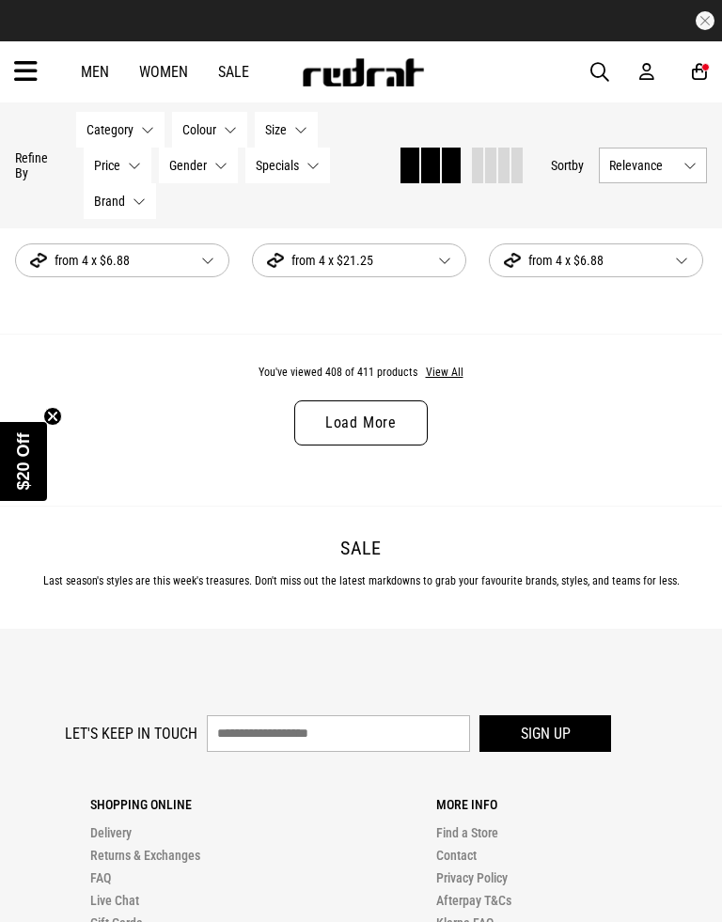
click at [384, 446] on link "Load More" at bounding box center [361, 423] width 134 height 45
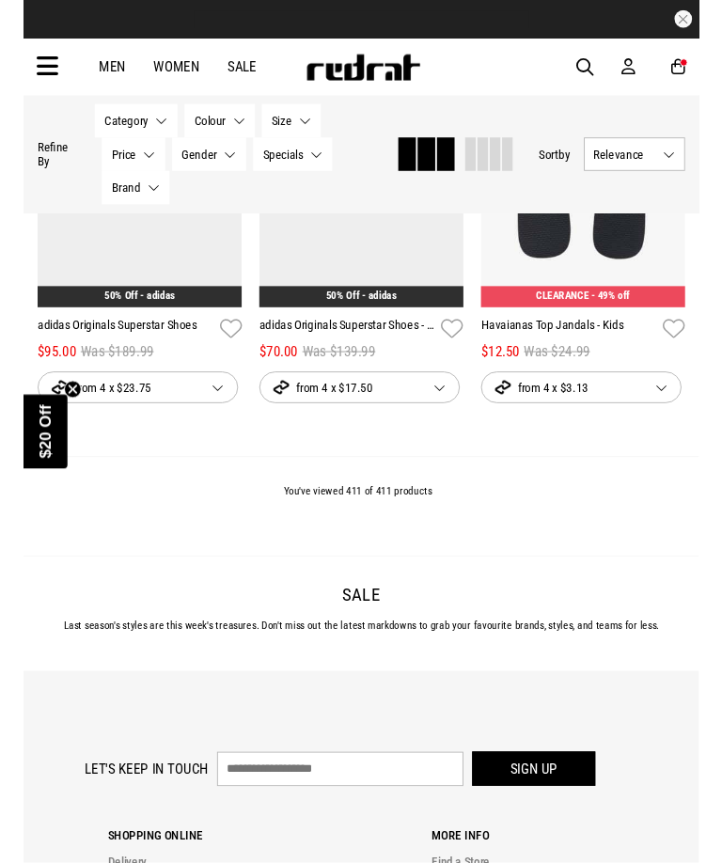
scroll to position [39506, 0]
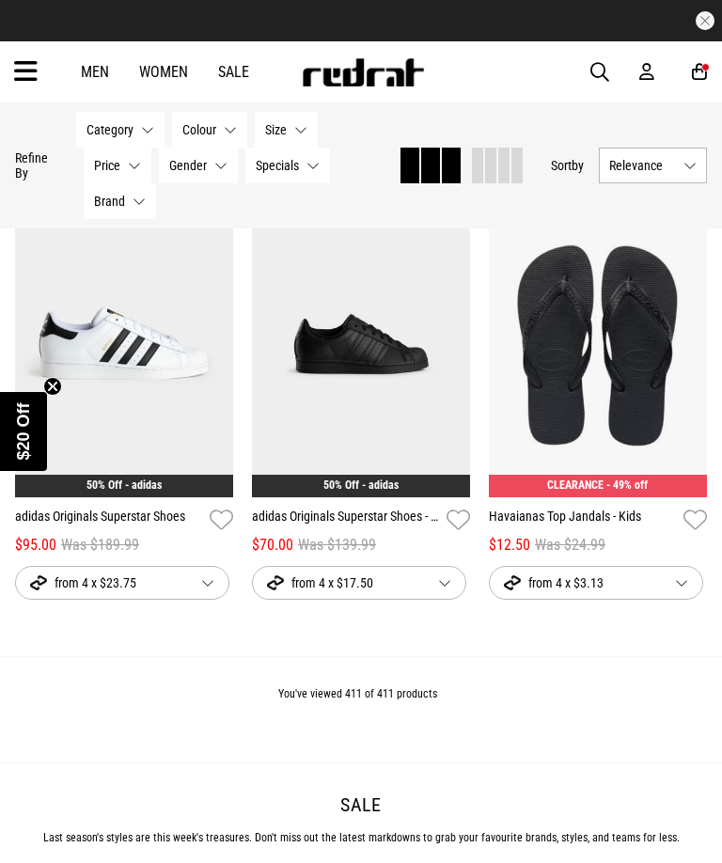
click at [93, 76] on link "Men" at bounding box center [95, 72] width 28 height 18
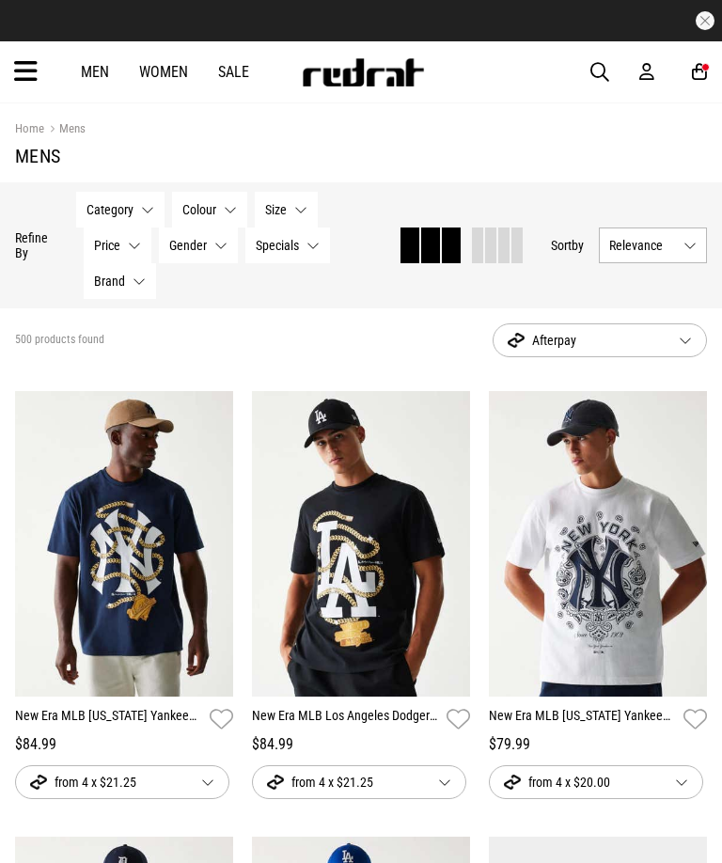
click at [15, 77] on icon at bounding box center [26, 71] width 24 height 31
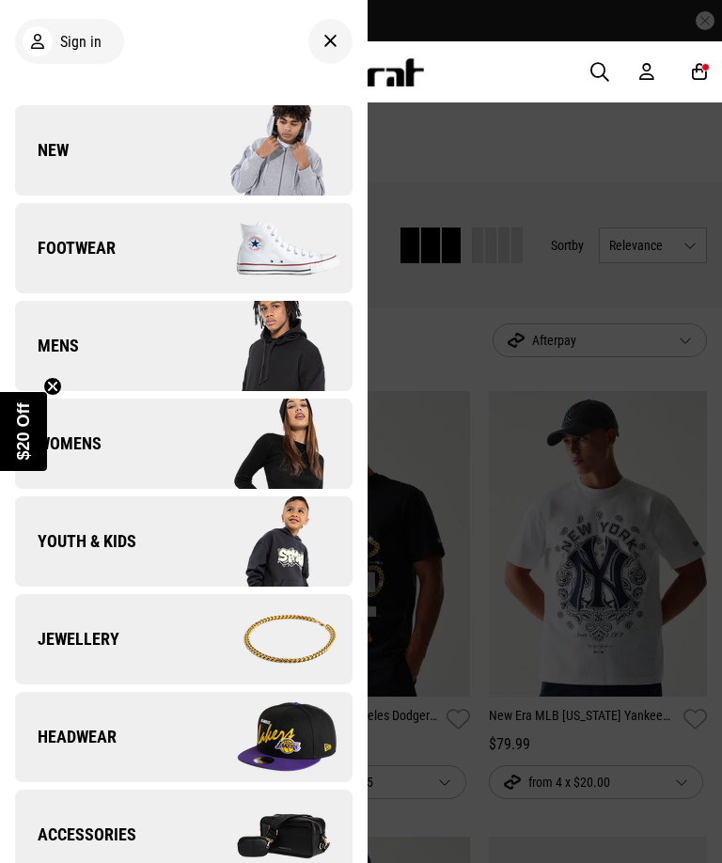
click at [205, 355] on img at bounding box center [267, 346] width 168 height 94
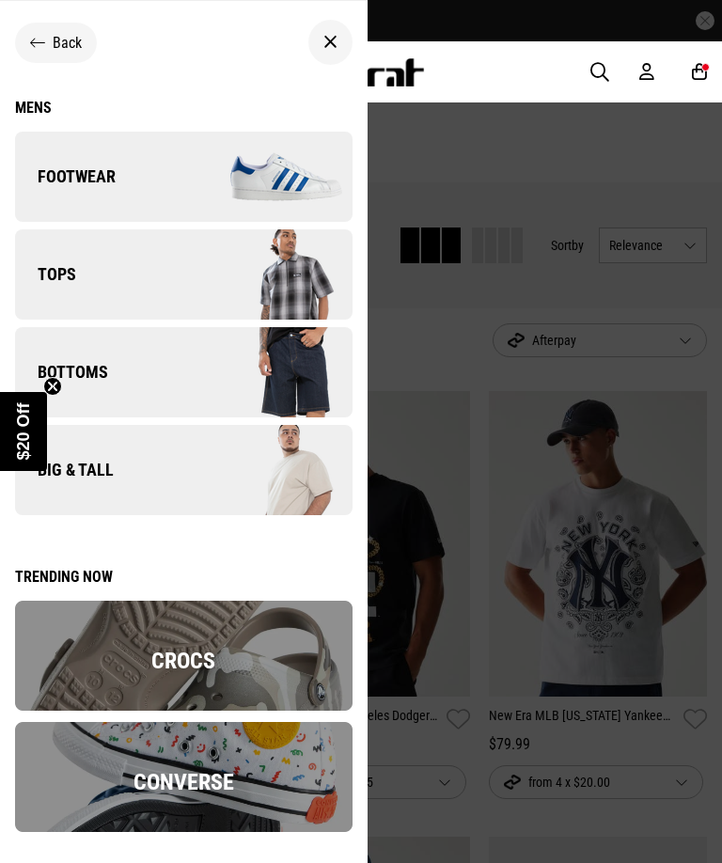
click at [207, 368] on img at bounding box center [267, 372] width 168 height 94
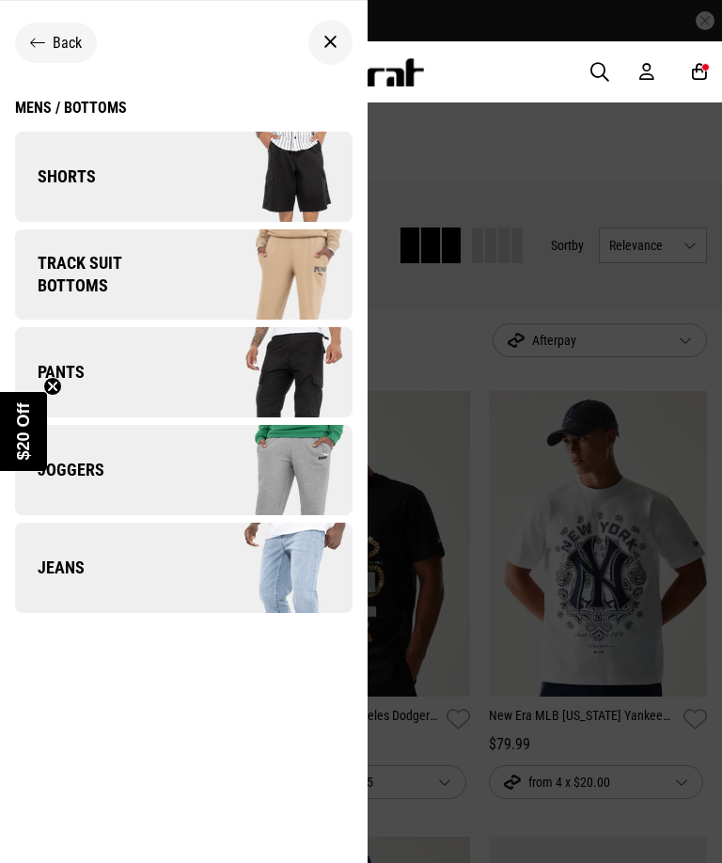
click at [214, 370] on img at bounding box center [267, 372] width 168 height 94
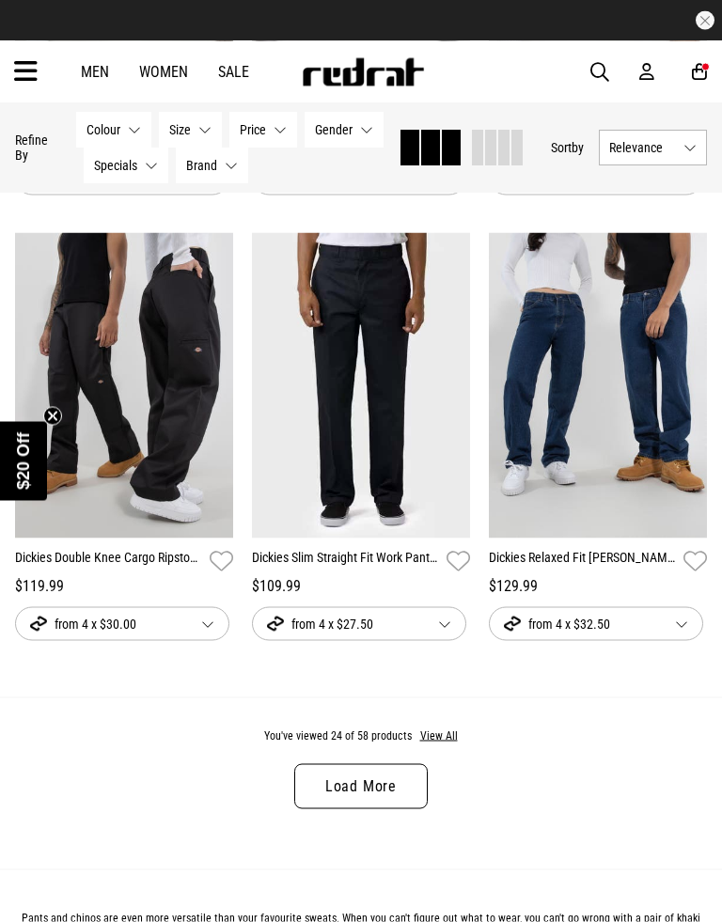
scroll to position [3251, 0]
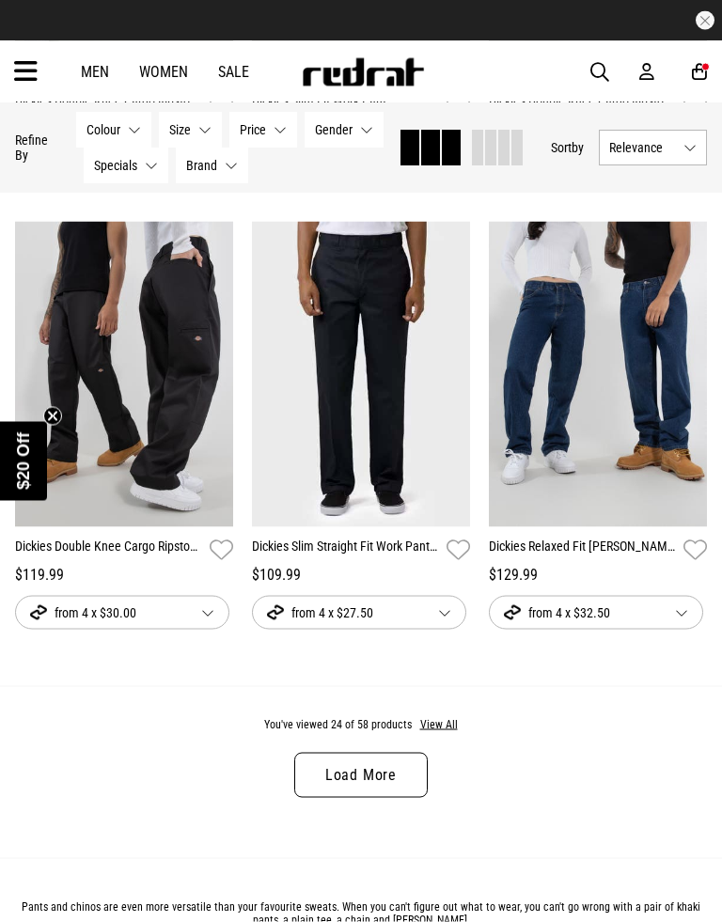
click at [366, 786] on link "Load More" at bounding box center [361, 775] width 134 height 45
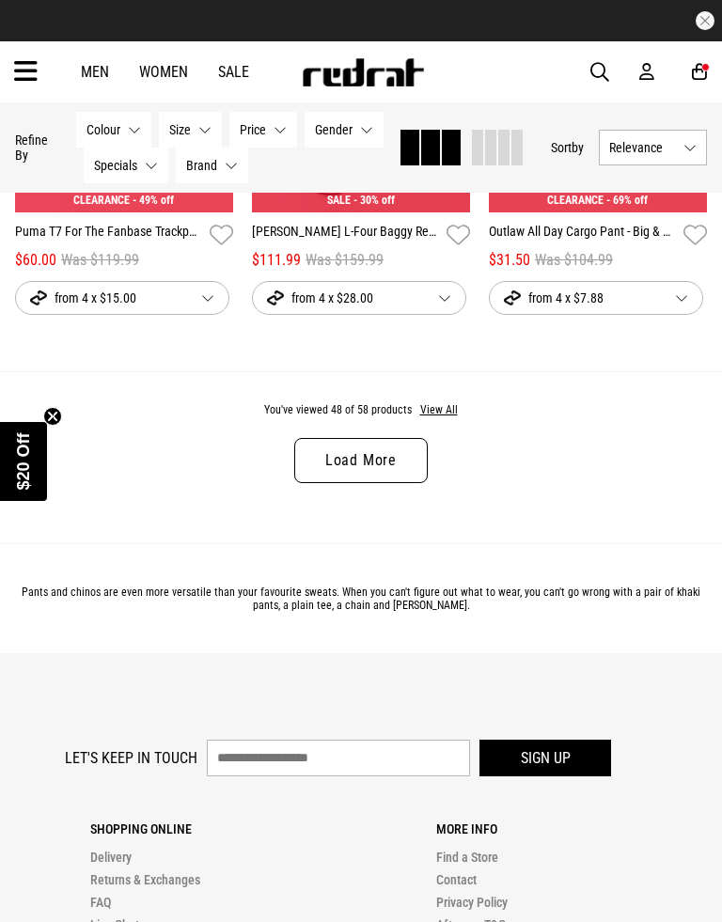
scroll to position [7214, 0]
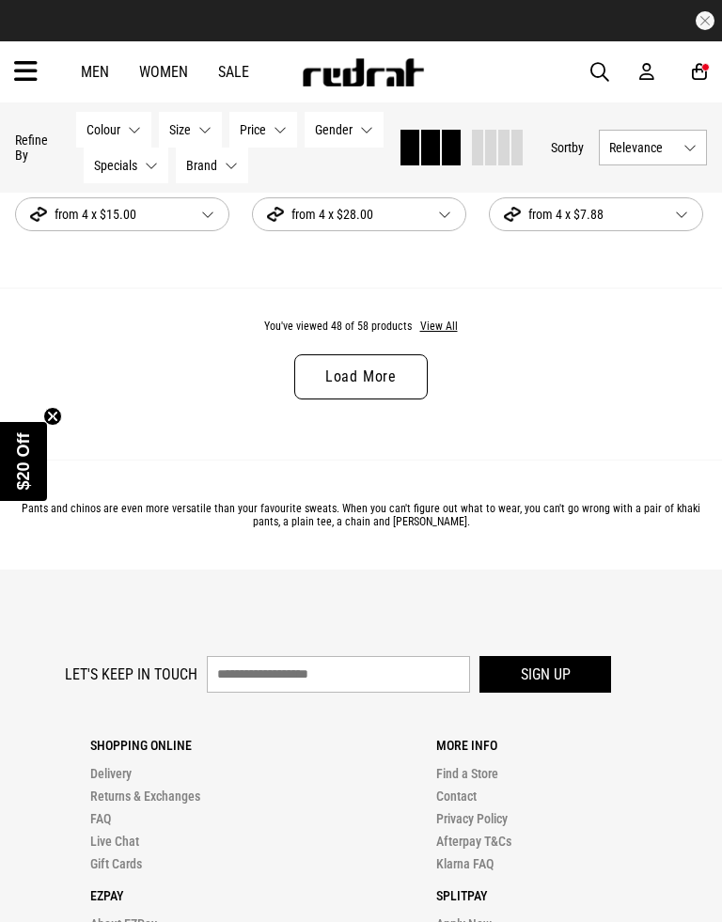
click at [389, 400] on link "Load More" at bounding box center [361, 376] width 134 height 45
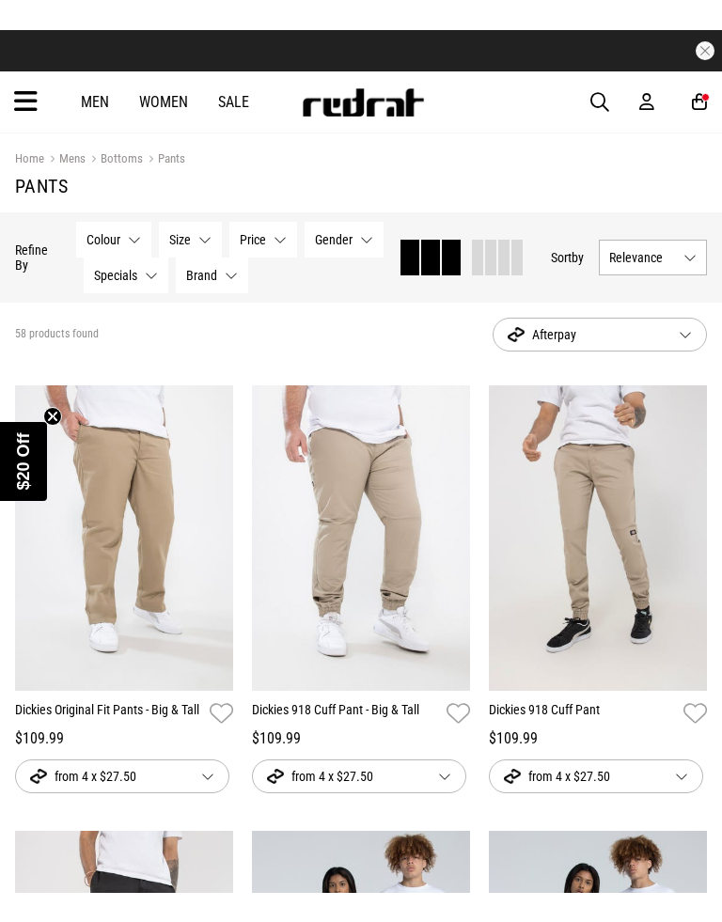
scroll to position [124, 0]
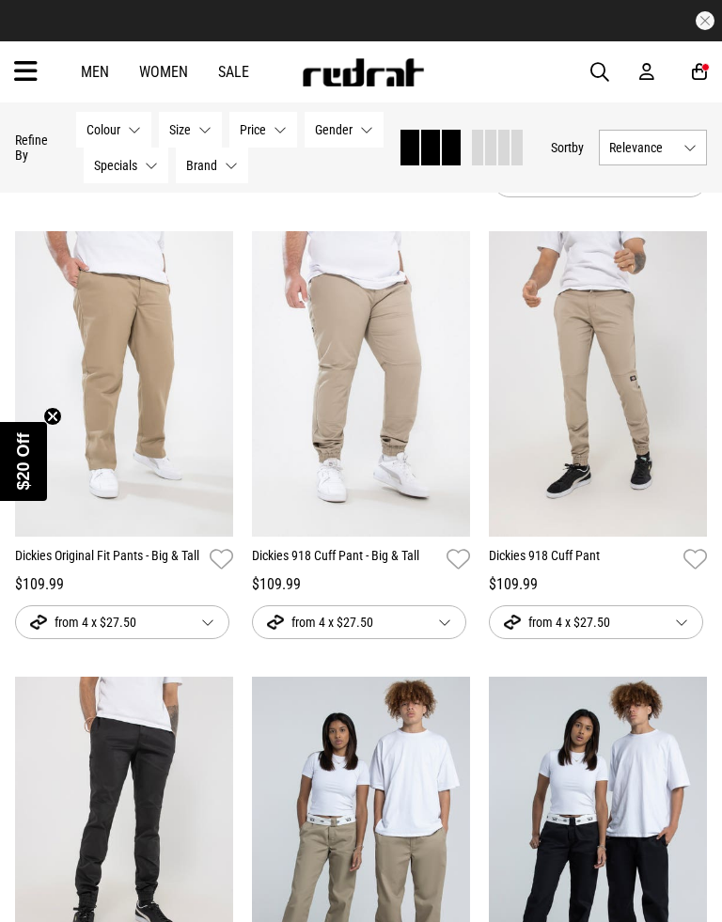
click at [324, 358] on img at bounding box center [361, 384] width 218 height 306
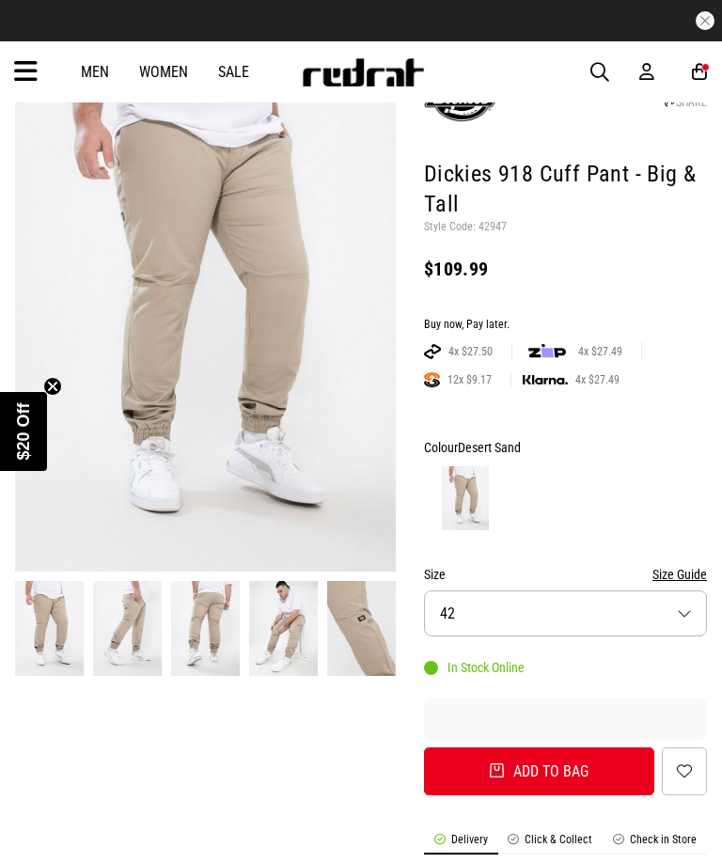
scroll to position [120, 0]
click at [358, 291] on img at bounding box center [205, 309] width 381 height 525
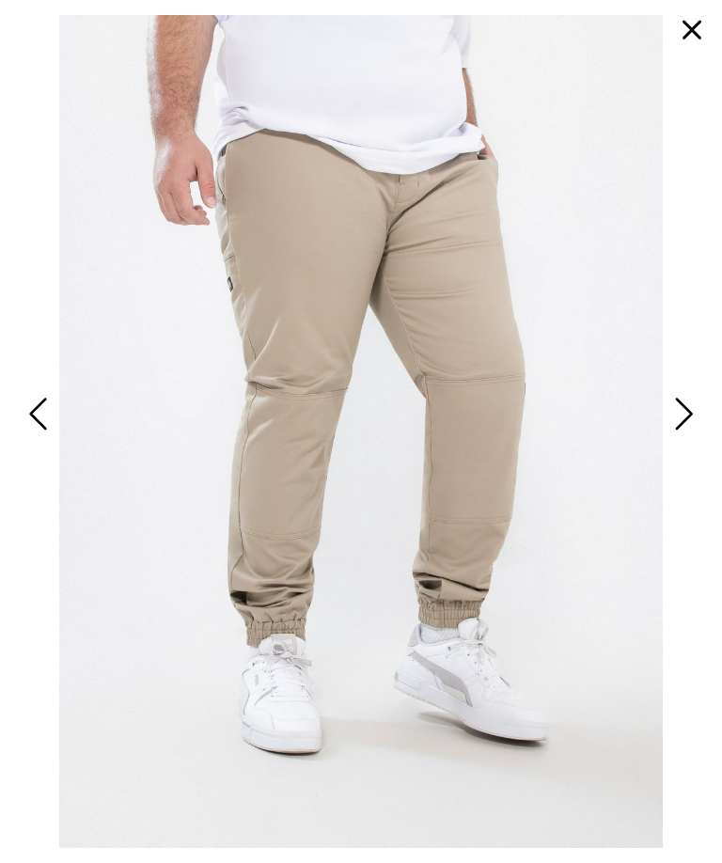
click at [289, 624] on img at bounding box center [361, 431] width 692 height 833
click at [655, 391] on img at bounding box center [361, 431] width 692 height 833
click at [669, 402] on span "Next" at bounding box center [681, 415] width 24 height 46
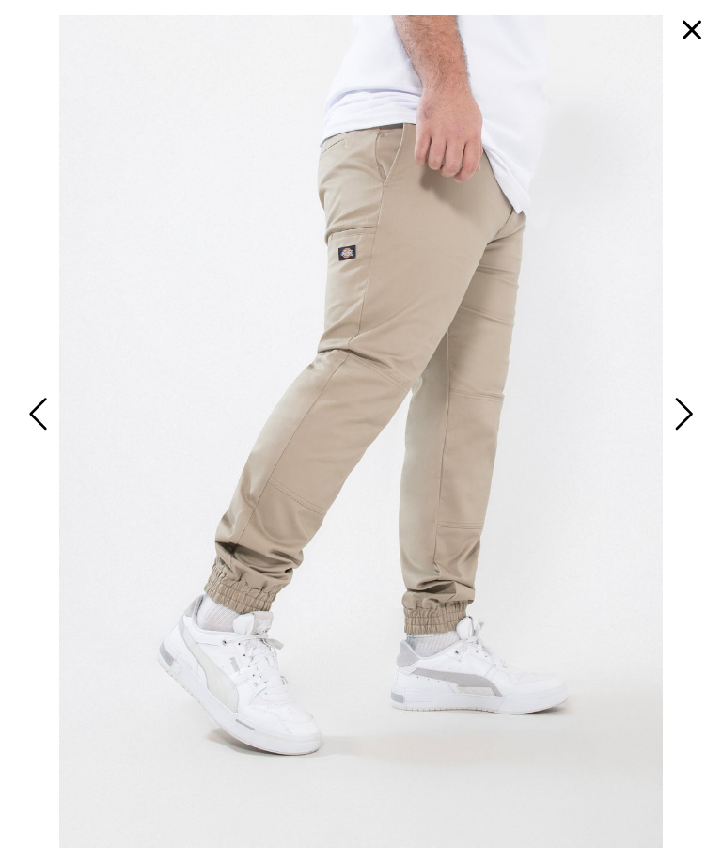
click at [669, 410] on span "Next" at bounding box center [681, 415] width 24 height 46
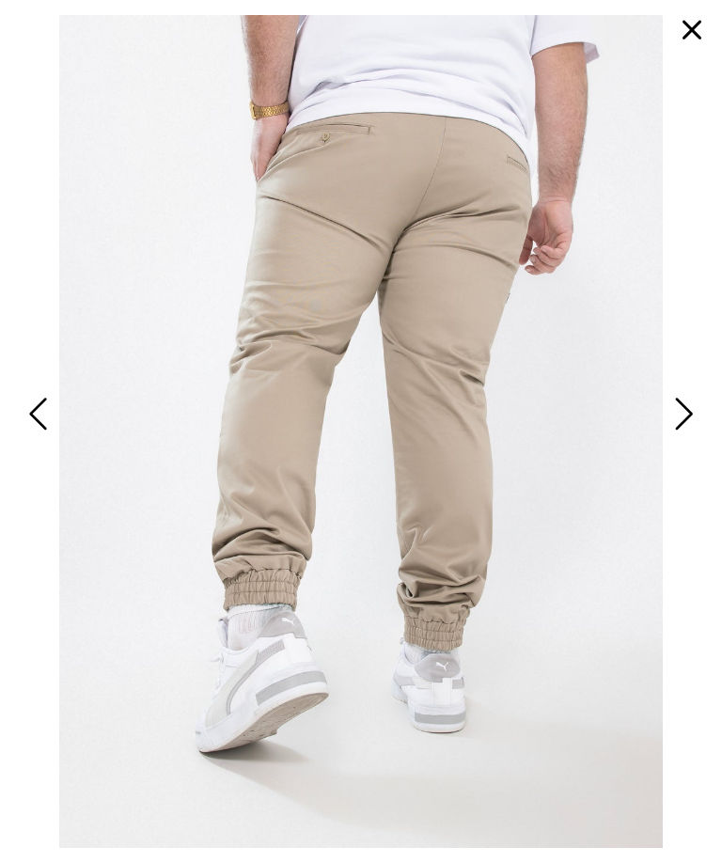
click at [706, 20] on button "button" at bounding box center [691, 30] width 45 height 45
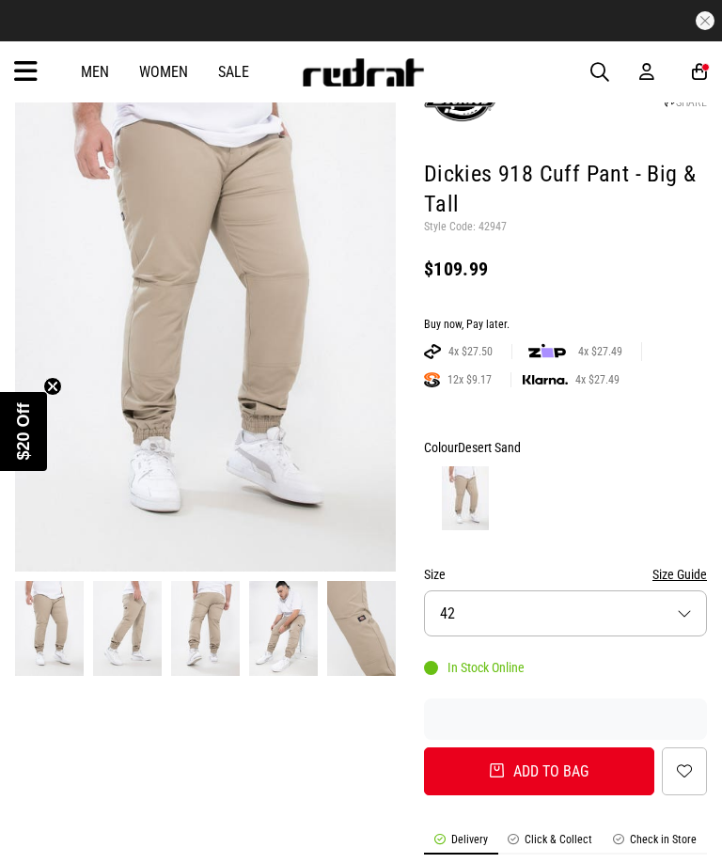
click at [605, 590] on button "Size 42" at bounding box center [565, 613] width 283 height 46
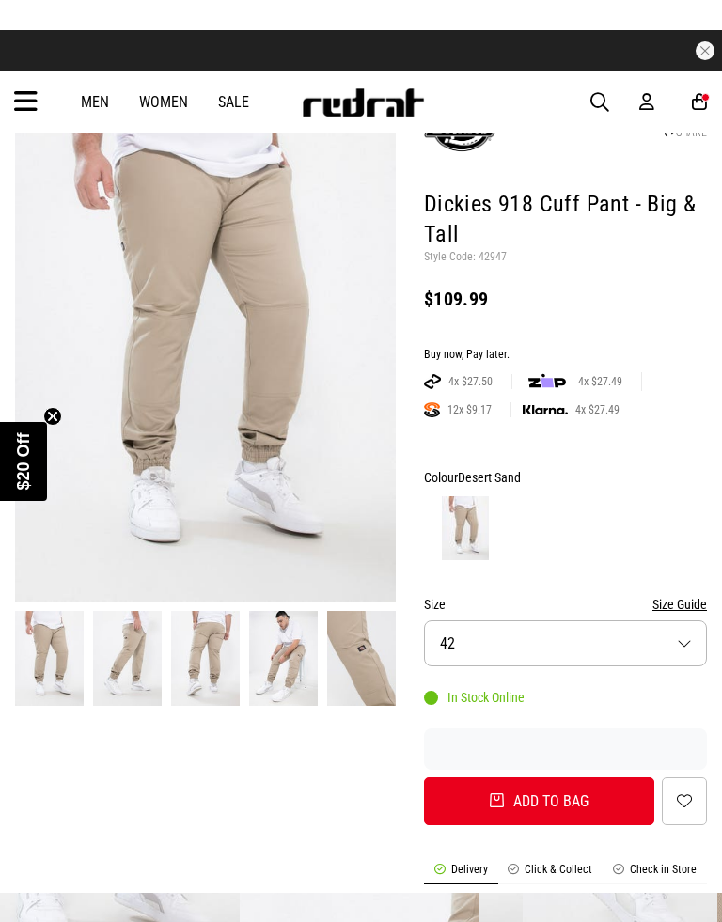
scroll to position [170, 0]
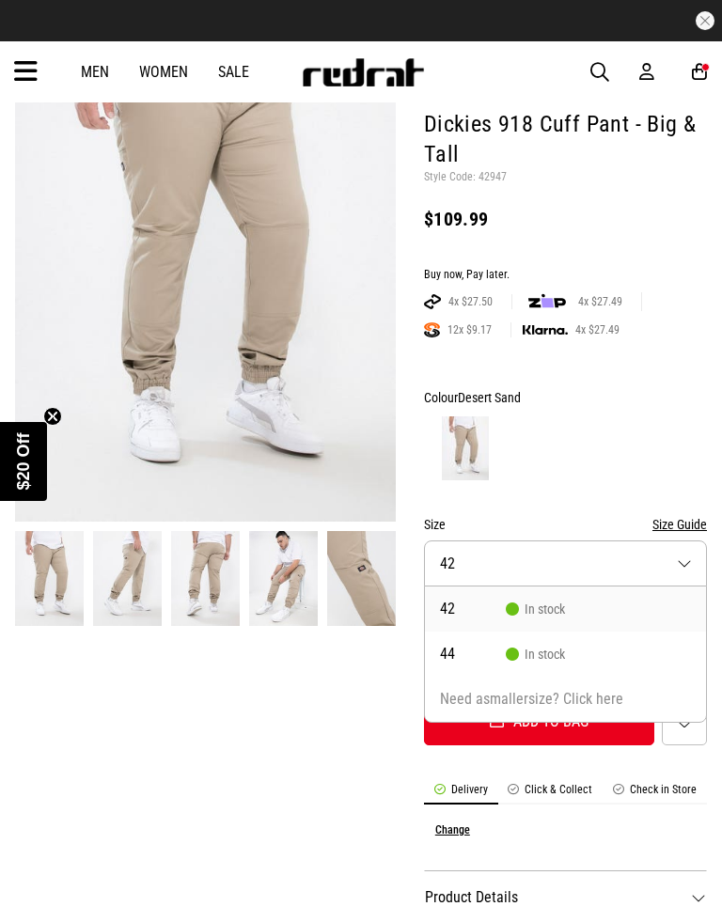
click at [480, 602] on span "42" at bounding box center [473, 609] width 66 height 15
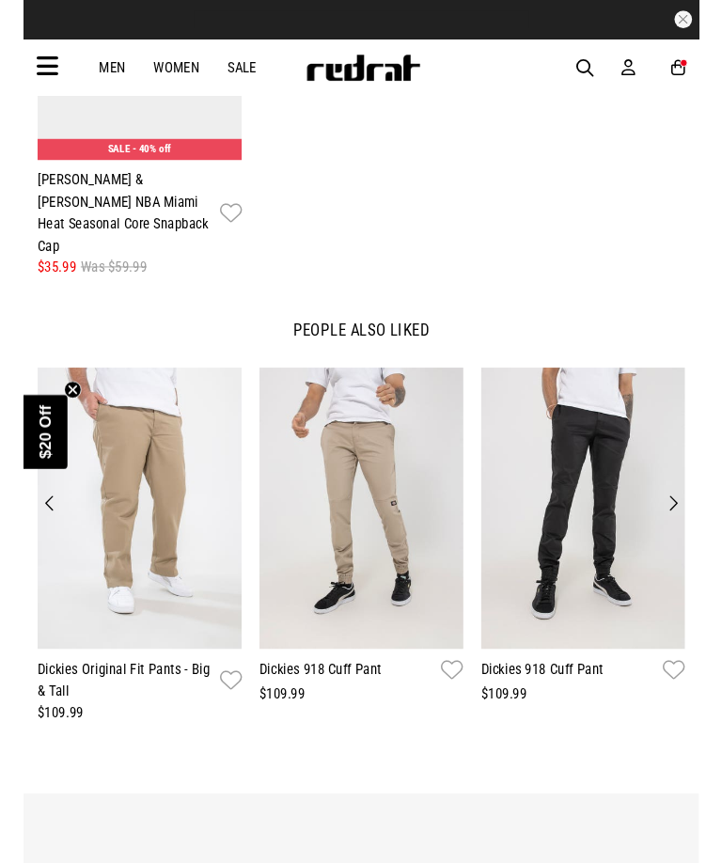
scroll to position [1768, 0]
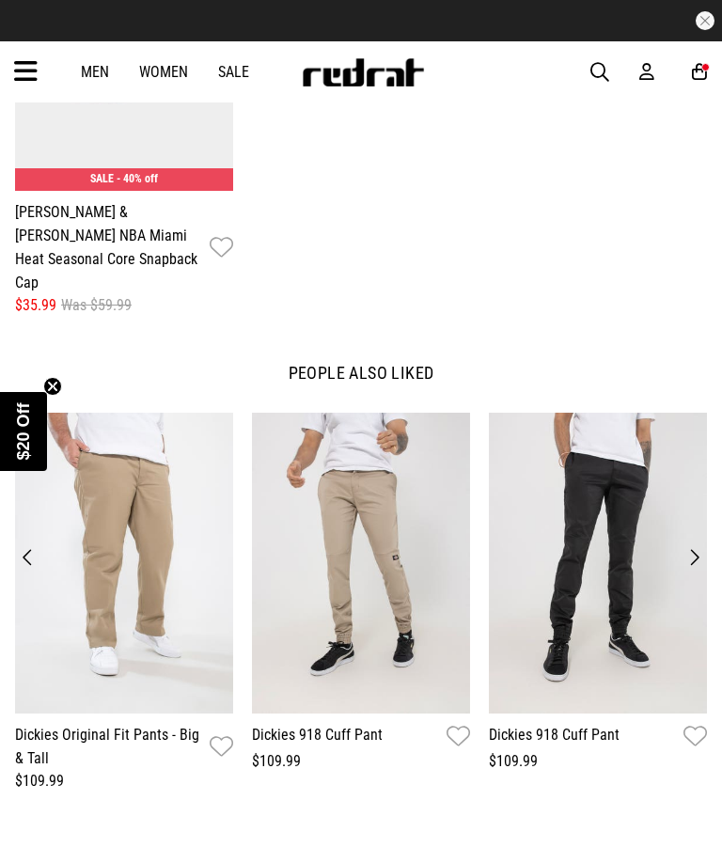
click at [594, 559] on img at bounding box center [598, 563] width 218 height 301
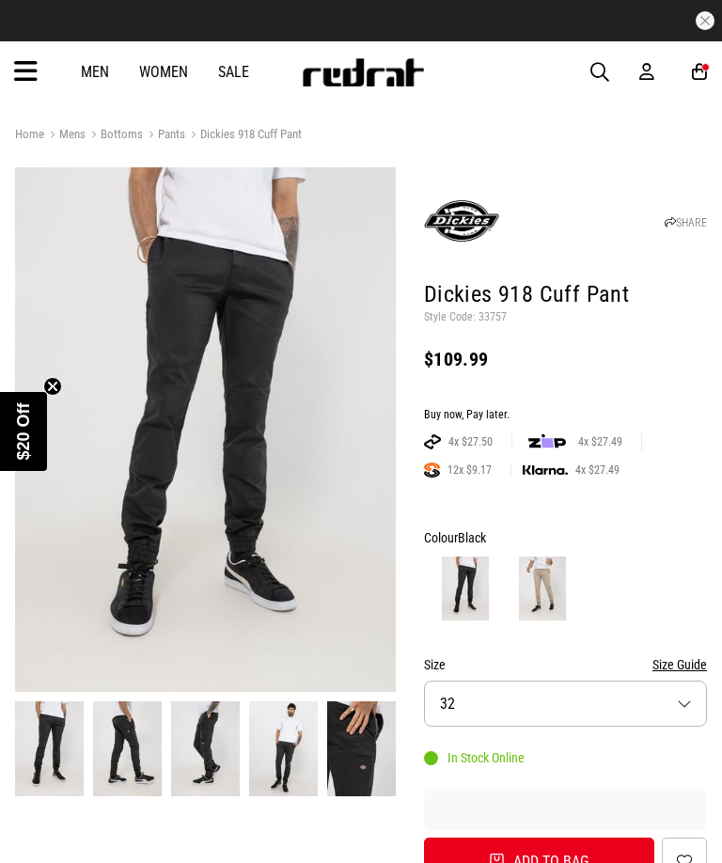
click at [560, 681] on button "Size 32" at bounding box center [565, 704] width 283 height 46
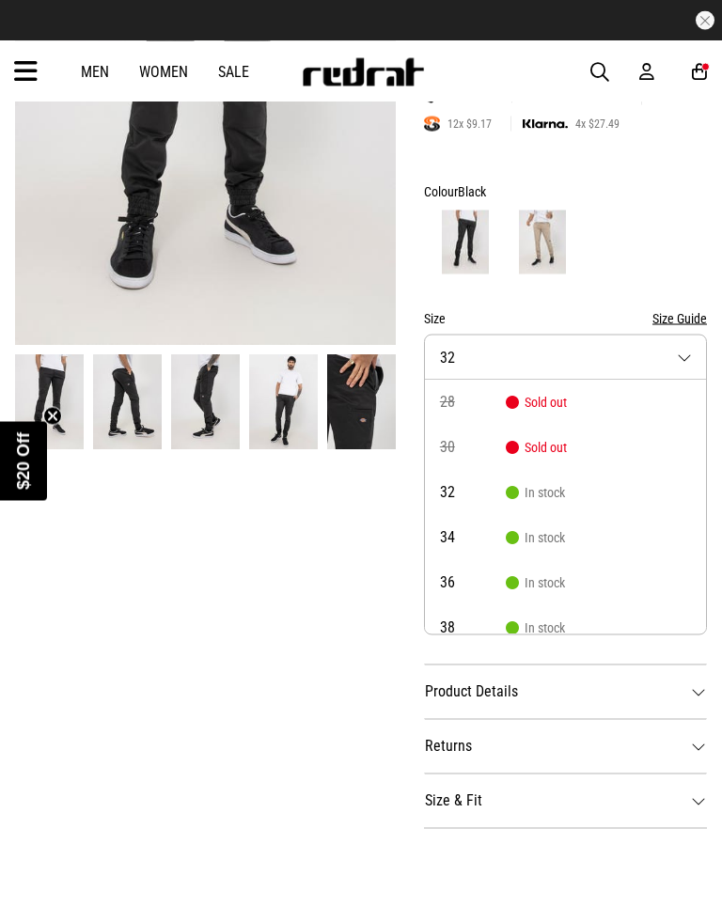
scroll to position [348, 0]
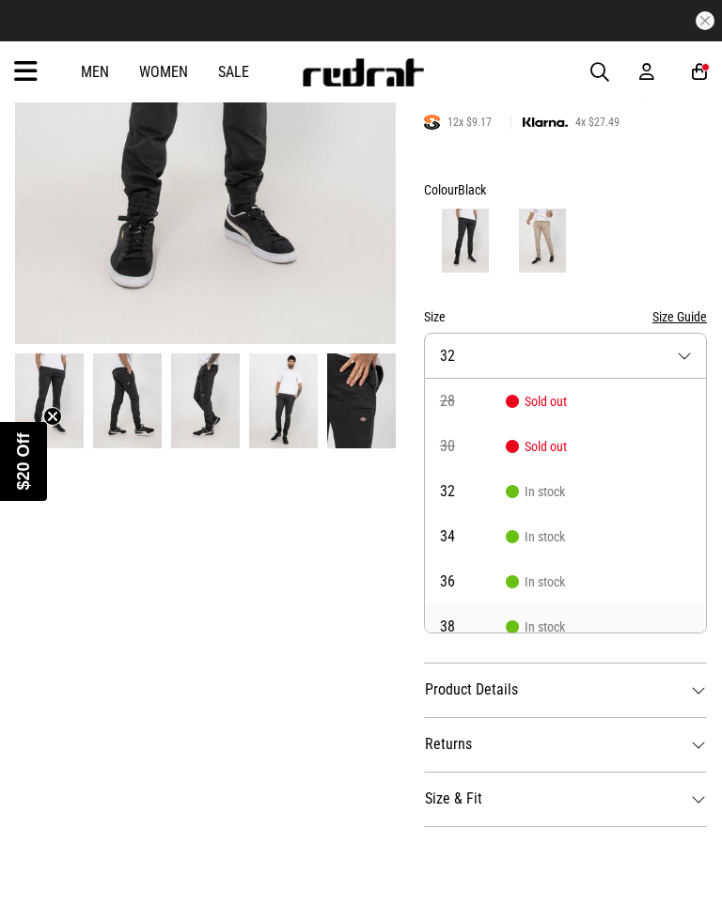
click at [537, 605] on li "38 In stock" at bounding box center [565, 627] width 281 height 45
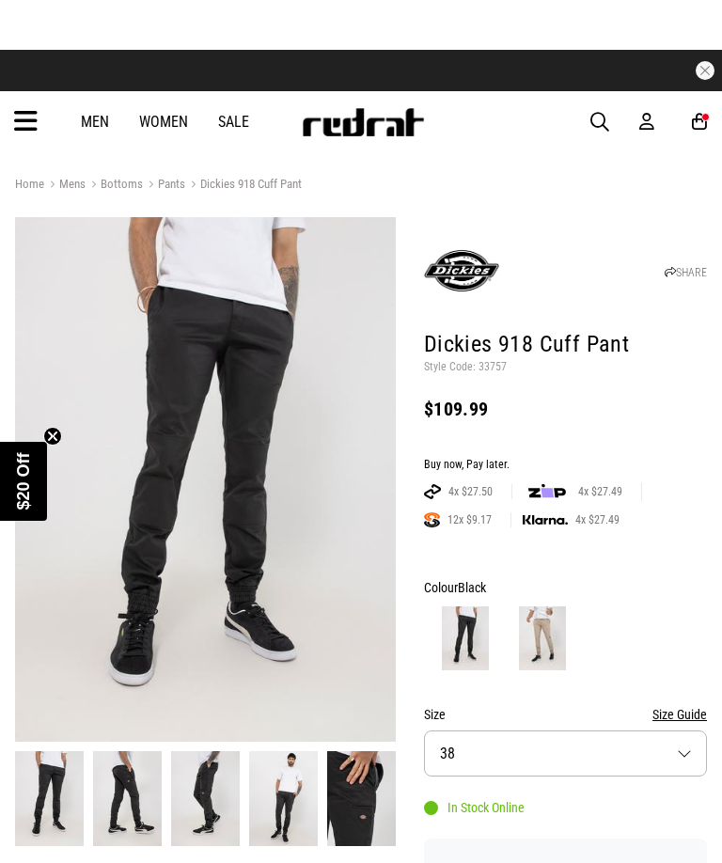
scroll to position [70, 0]
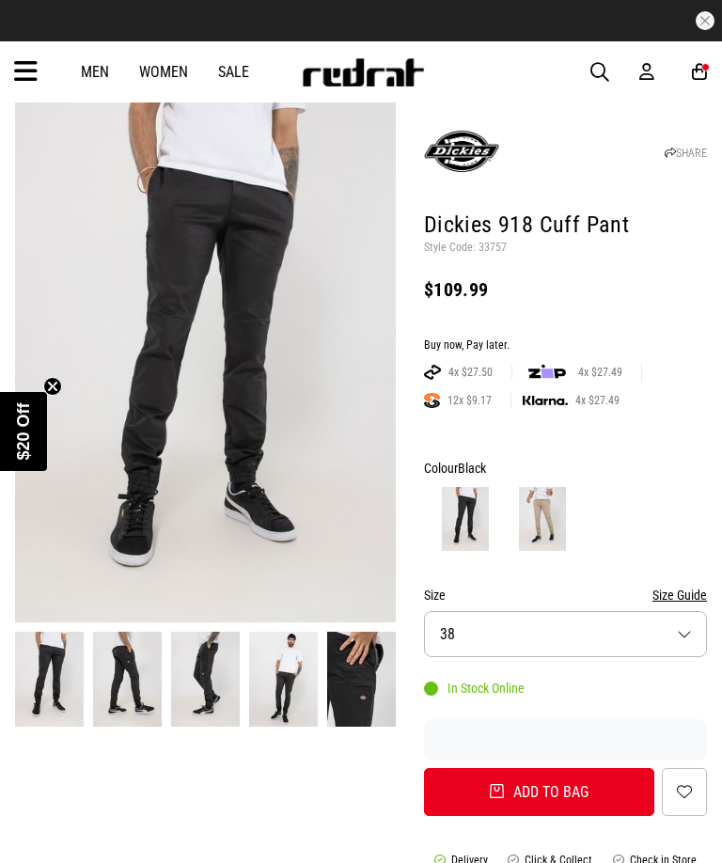
click at [201, 653] on img at bounding box center [205, 679] width 69 height 95
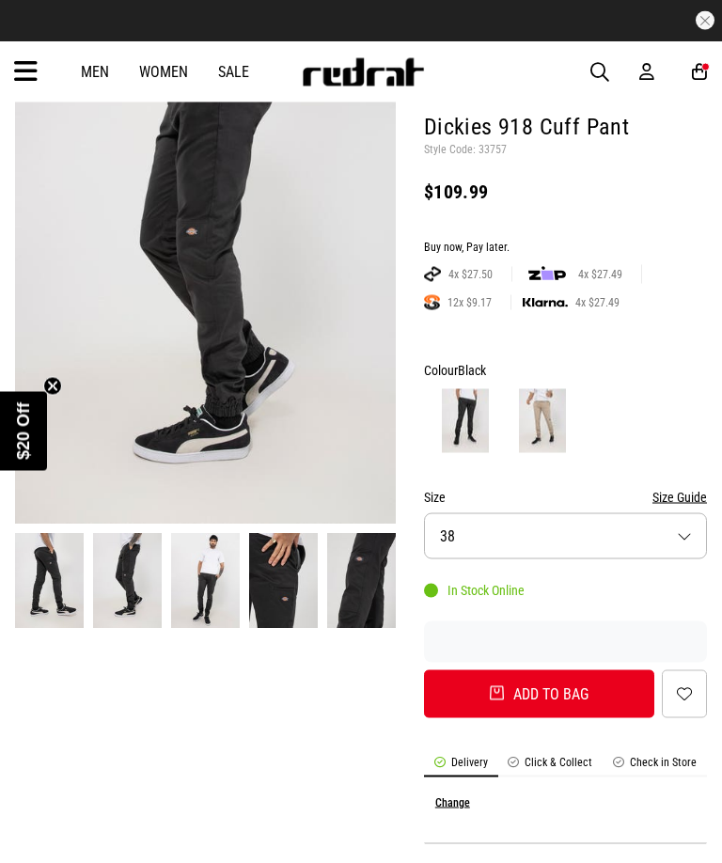
scroll to position [0, 0]
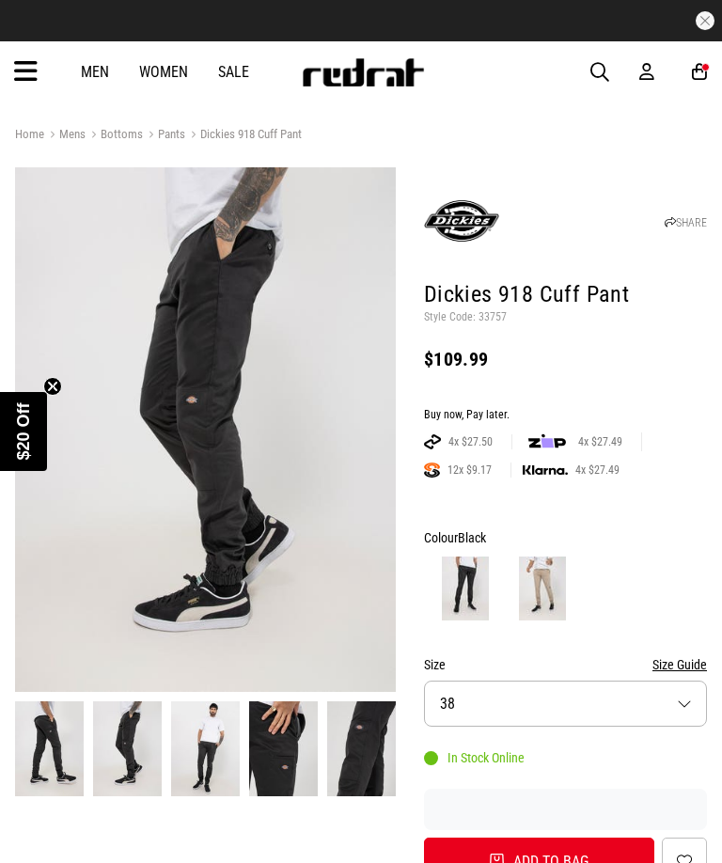
click at [550, 557] on img at bounding box center [542, 589] width 47 height 64
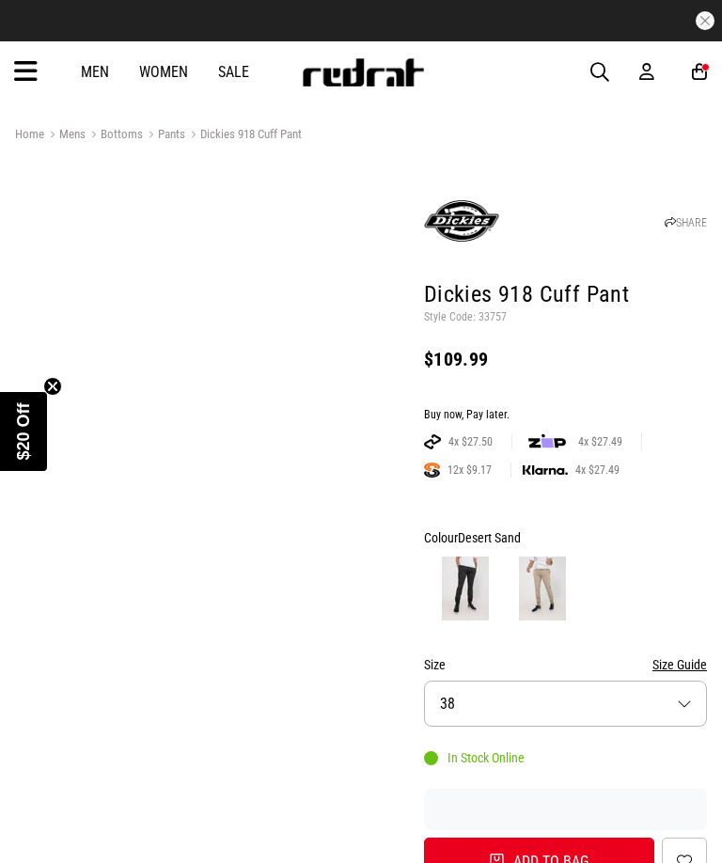
click at [539, 557] on img at bounding box center [542, 589] width 47 height 64
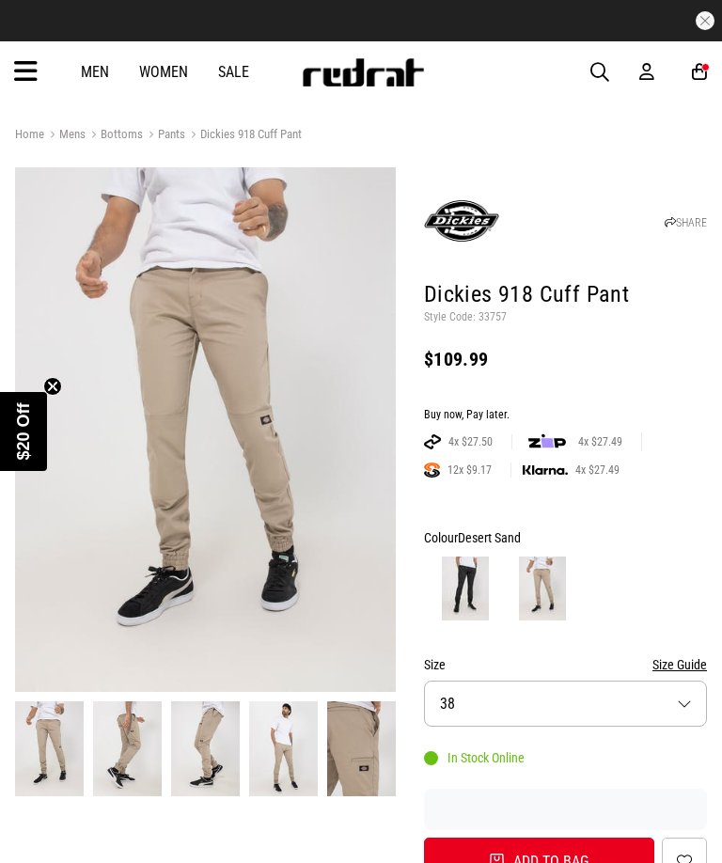
click at [560, 681] on button "Size 38" at bounding box center [565, 704] width 283 height 46
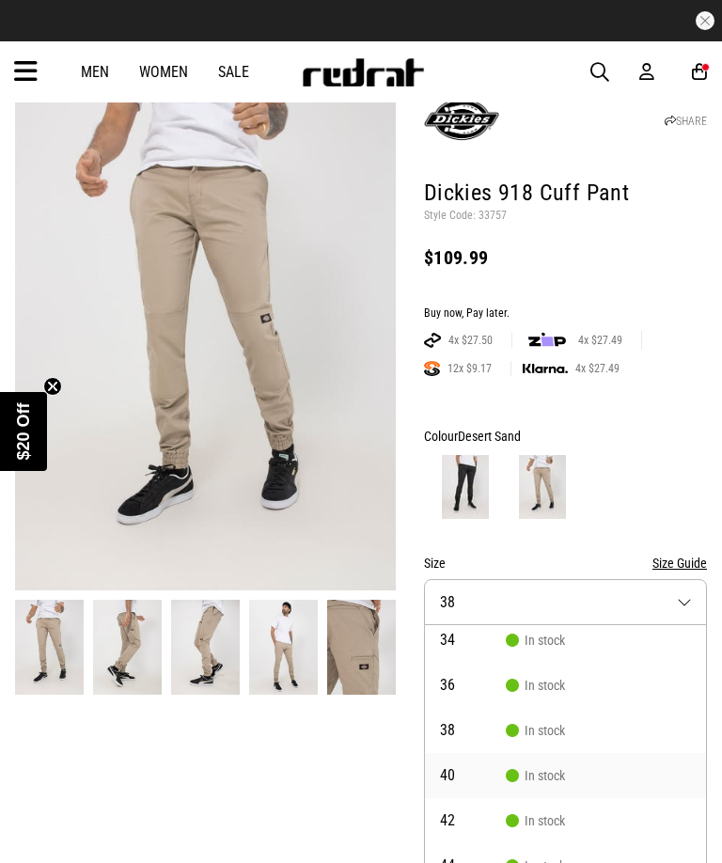
scroll to position [96, 0]
click at [550, 755] on li "40 In stock" at bounding box center [565, 777] width 281 height 45
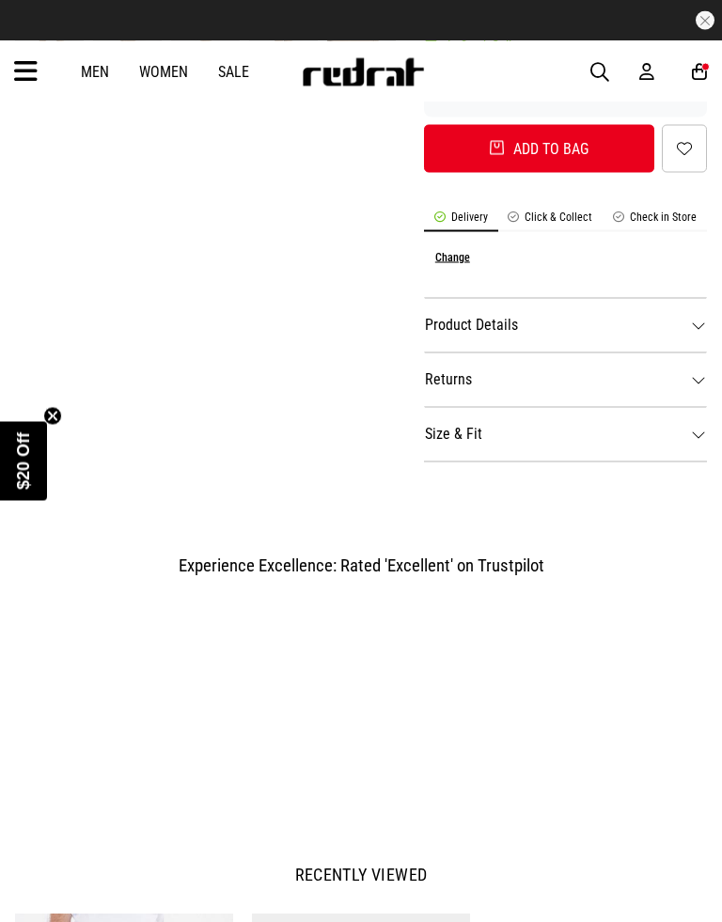
scroll to position [251, 0]
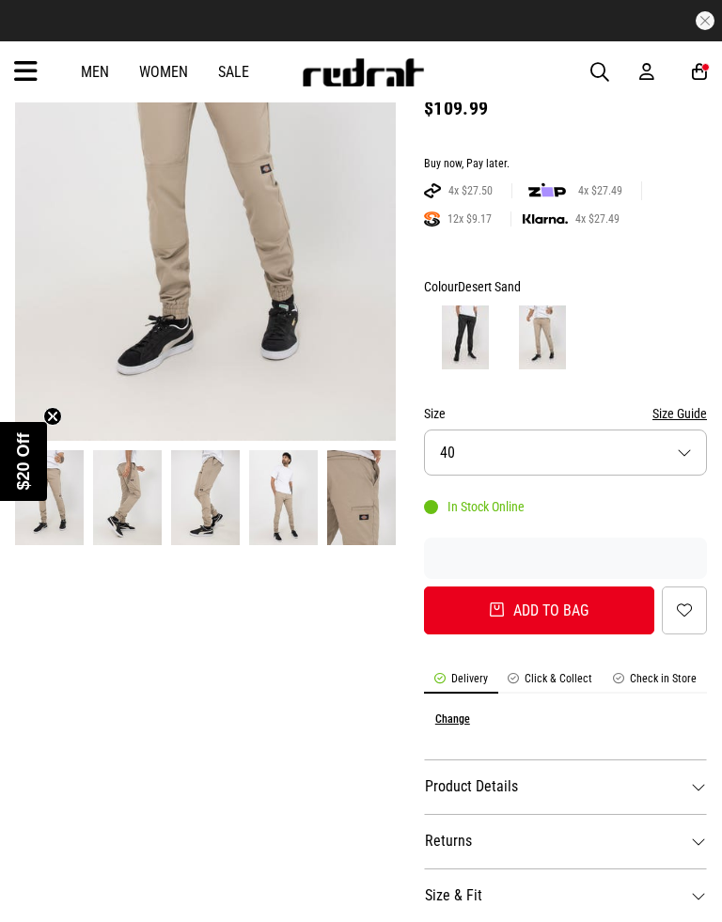
click at [510, 587] on button "Add to bag" at bounding box center [539, 611] width 230 height 48
select select "**"
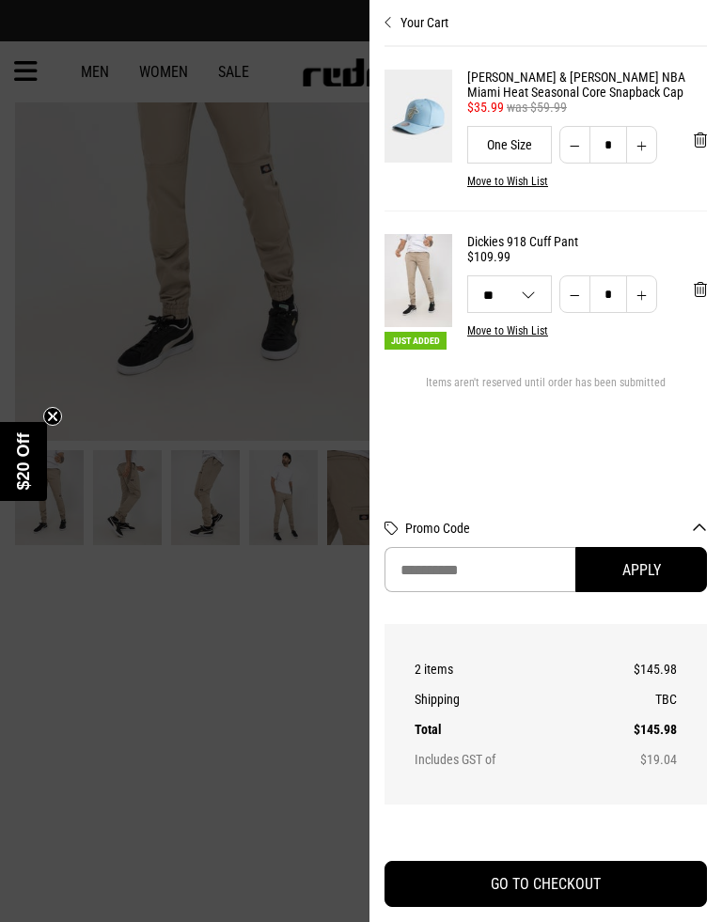
scroll to position [0, 0]
click at [327, 182] on div at bounding box center [361, 461] width 722 height 922
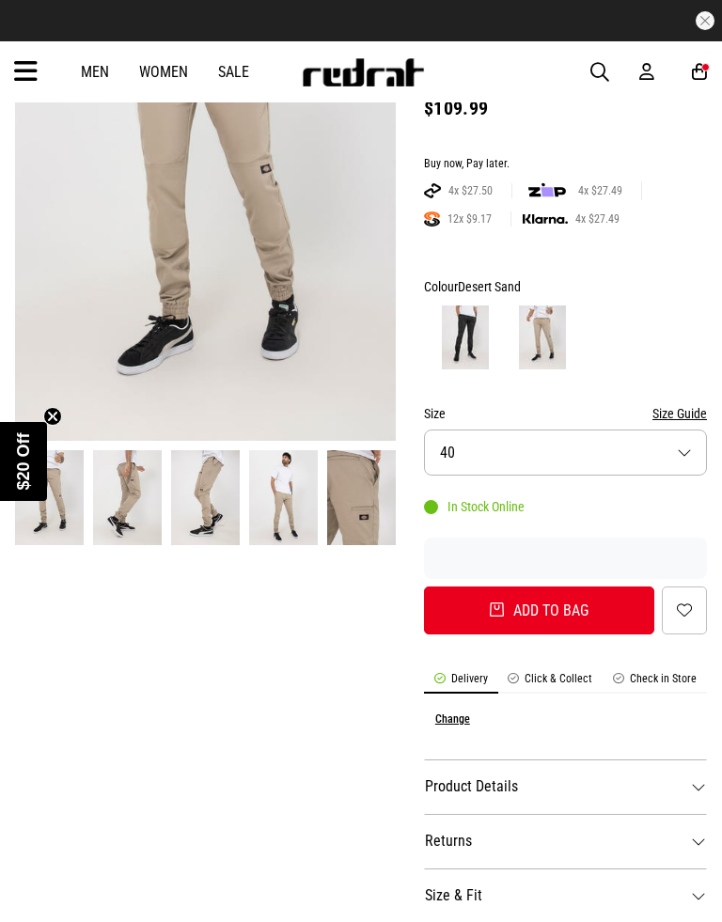
click at [467, 313] on img at bounding box center [465, 338] width 47 height 64
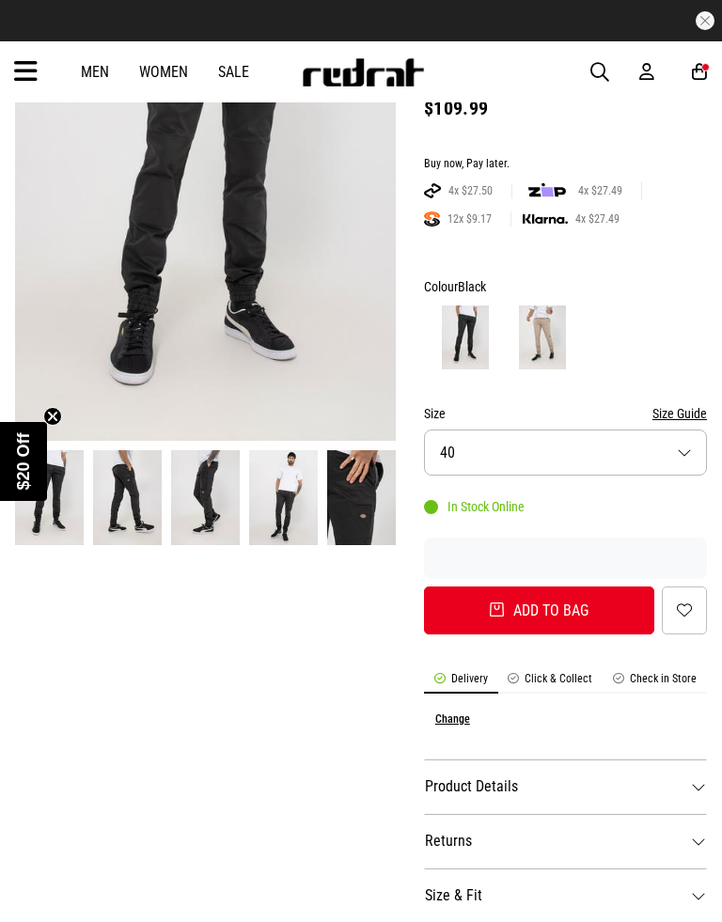
click at [553, 430] on button "Size 40" at bounding box center [565, 453] width 283 height 46
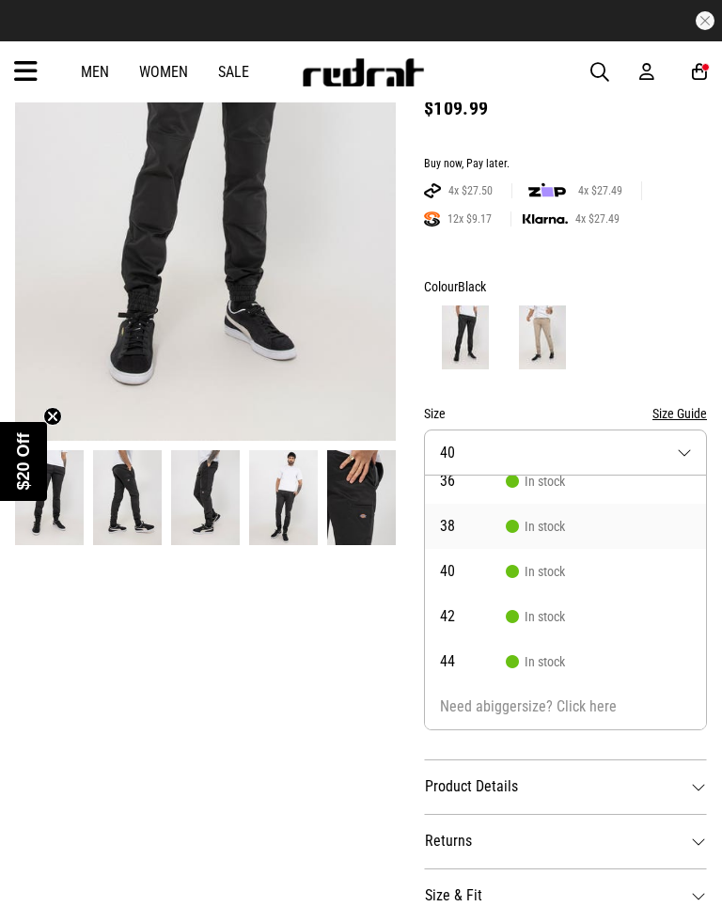
scroll to position [197, 0]
click at [532, 549] on li "40 In stock" at bounding box center [565, 571] width 281 height 45
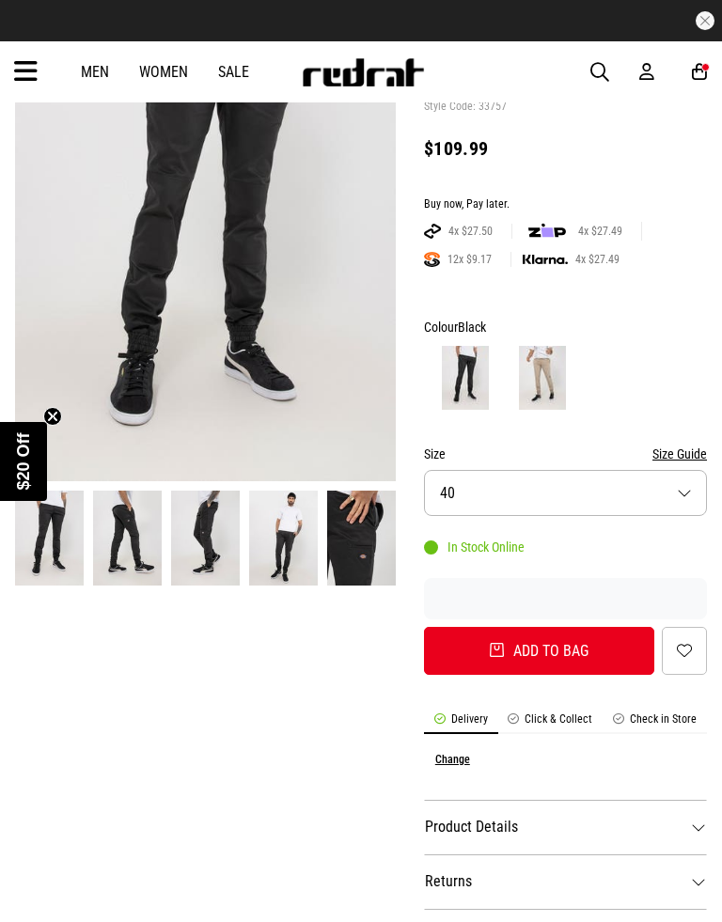
scroll to position [211, 0]
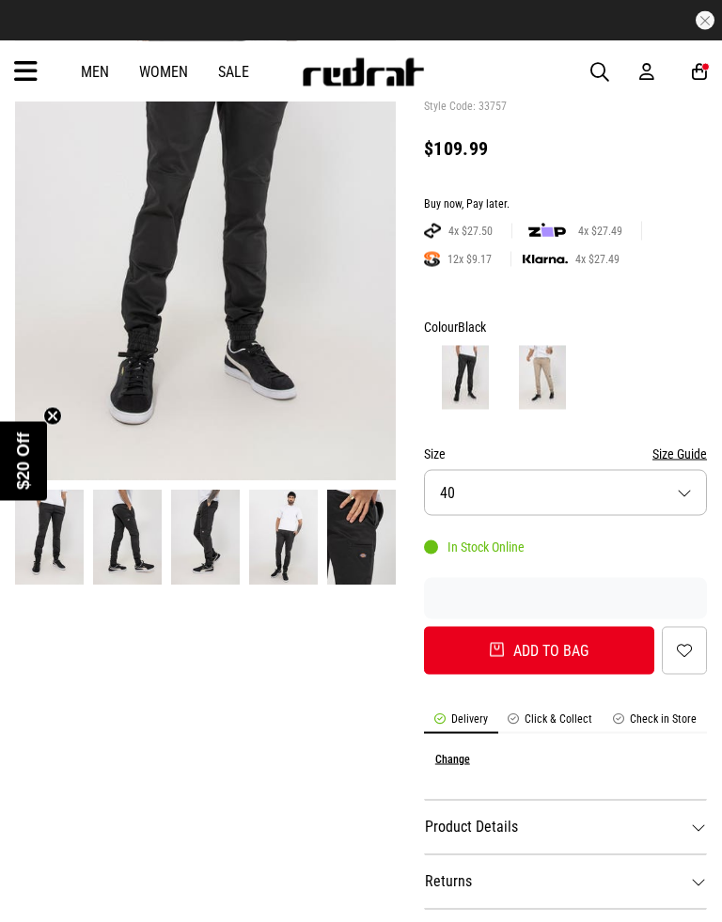
click at [502, 627] on button "Add to bag" at bounding box center [539, 651] width 230 height 48
select select "**"
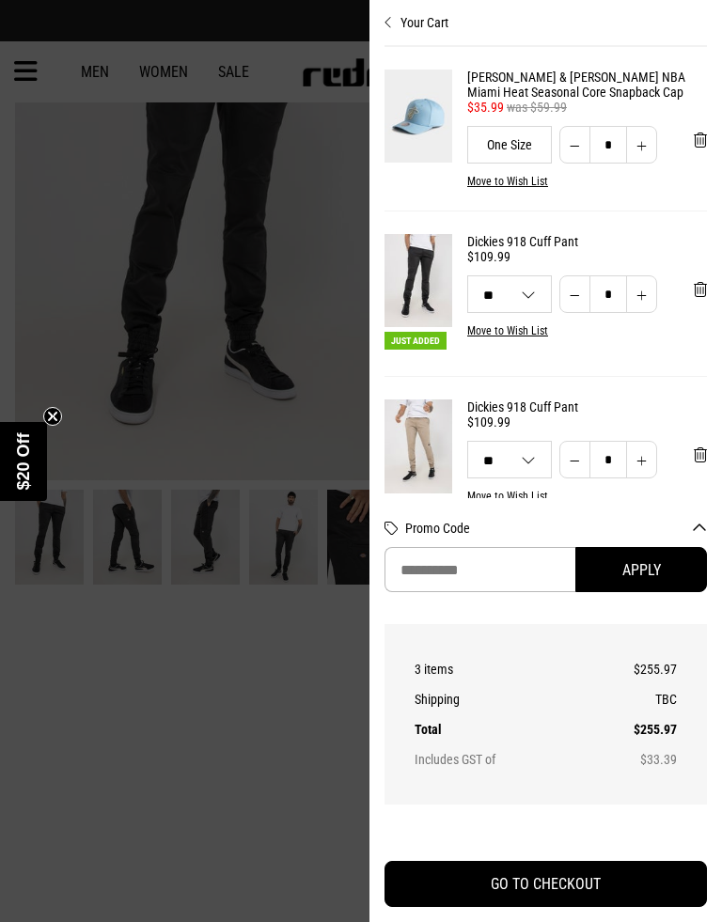
click at [306, 170] on div at bounding box center [361, 461] width 722 height 922
